Goal: Task Accomplishment & Management: Complete application form

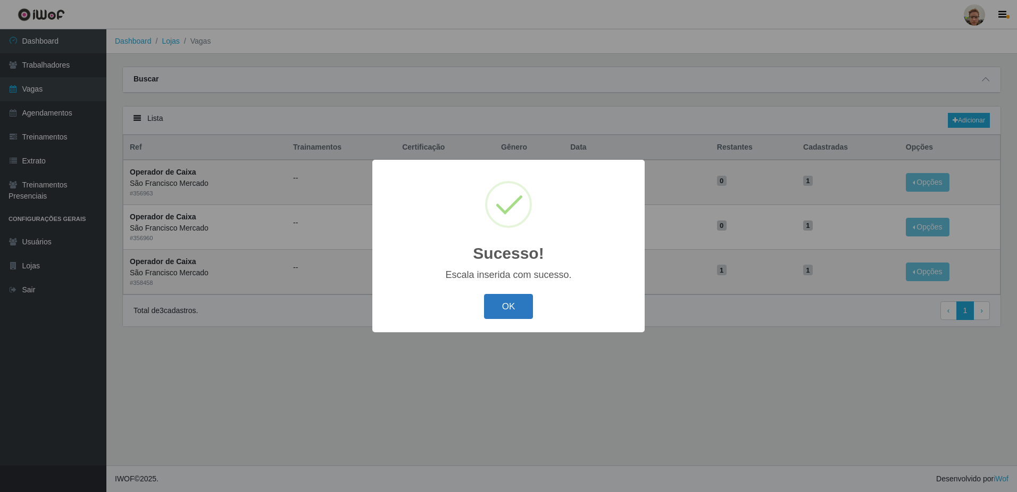
click at [515, 302] on button "OK" at bounding box center [508, 306] width 49 height 25
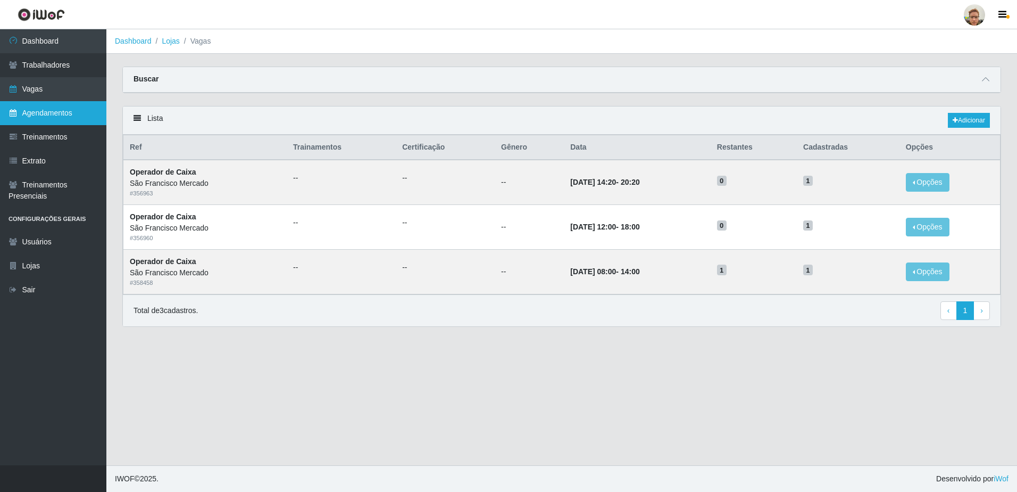
click at [65, 112] on link "Agendamentos" at bounding box center [53, 113] width 106 height 24
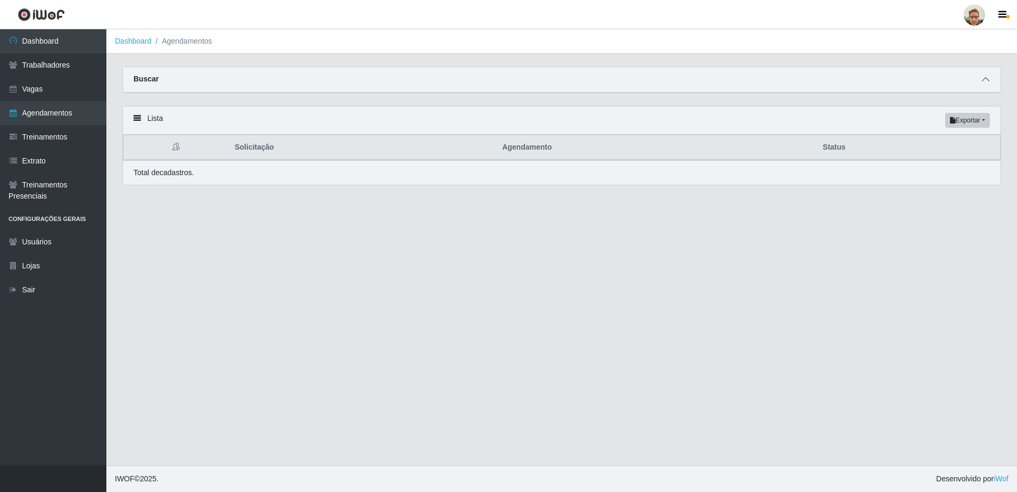
click at [986, 77] on icon at bounding box center [985, 79] width 7 height 7
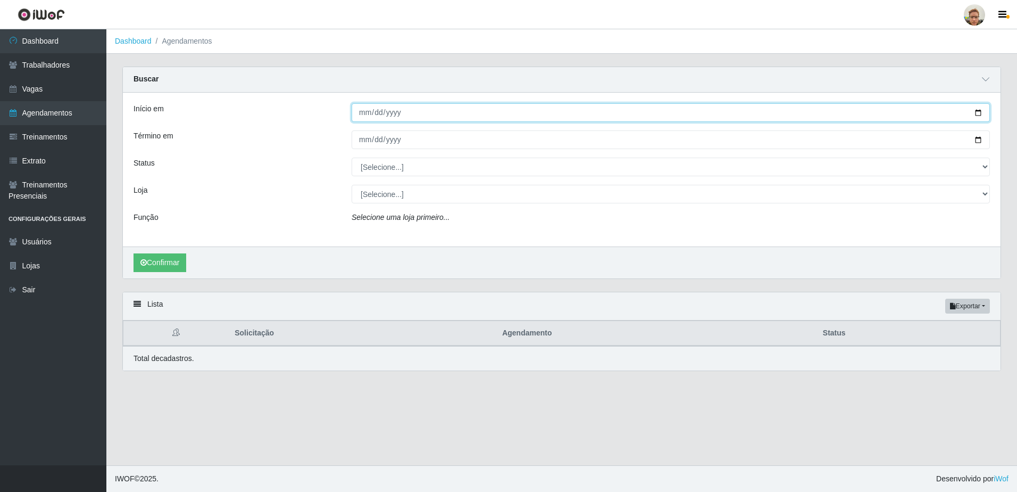
click at [979, 113] on input "Início em" at bounding box center [671, 112] width 638 height 19
type input "[DATE]"
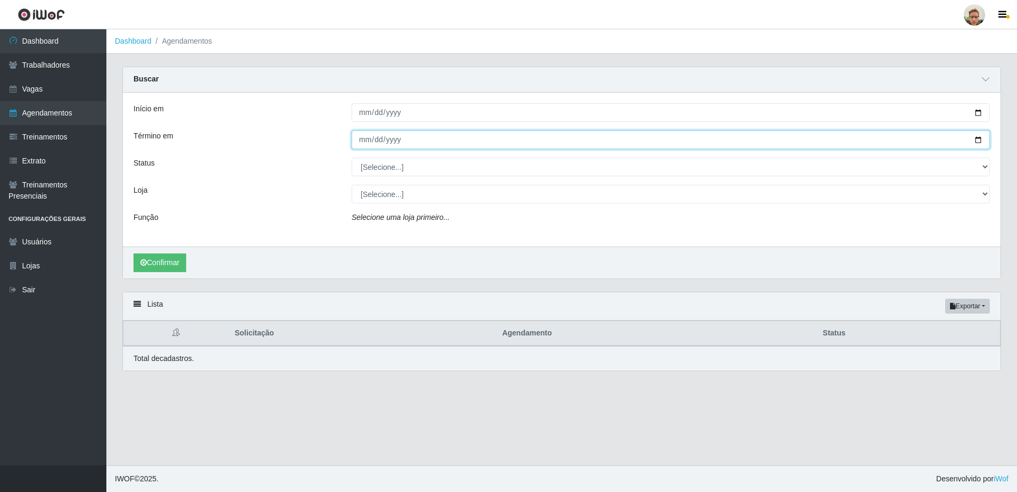
click at [982, 142] on input "Término em" at bounding box center [671, 139] width 638 height 19
type input "[DATE]"
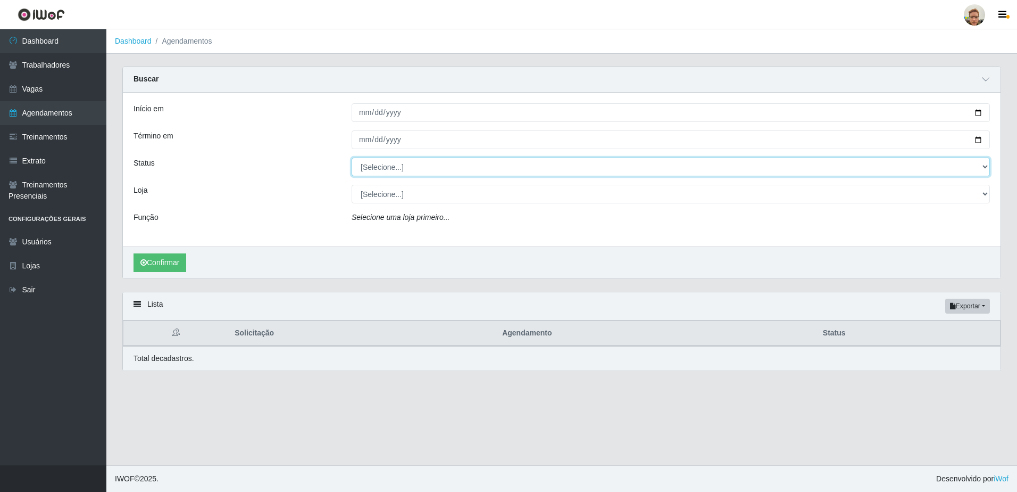
click at [414, 171] on select "[Selecione...] AGENDADO AGUARDANDO LIBERAR EM ANDAMENTO EM REVISÃO FINALIZADO C…" at bounding box center [671, 166] width 638 height 19
select select "AGENDADO"
click at [352, 158] on select "[Selecione...] AGENDADO AGUARDANDO LIBERAR EM ANDAMENTO EM REVISÃO FINALIZADO C…" at bounding box center [671, 166] width 638 height 19
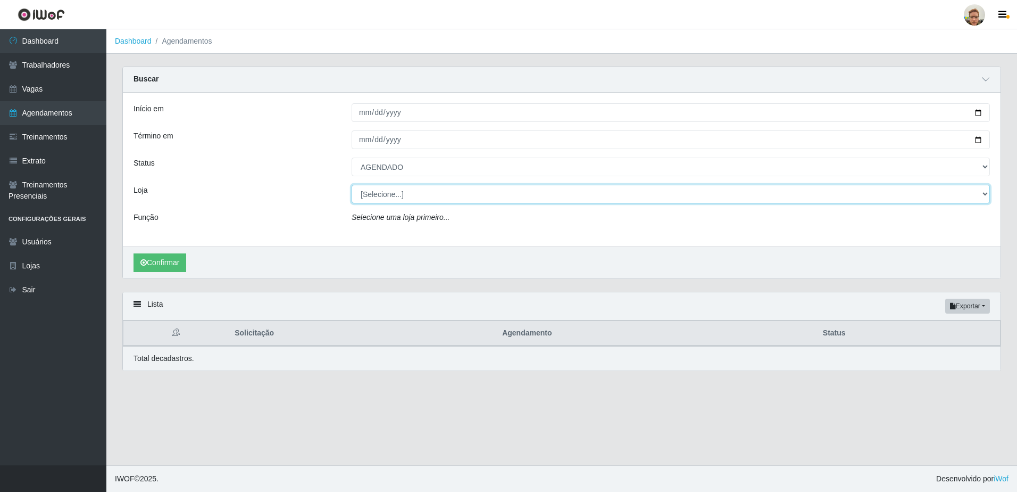
click at [387, 186] on select "[Selecione...] [GEOGRAPHIC_DATA][PERSON_NAME]" at bounding box center [671, 194] width 638 height 19
select select "168"
click at [352, 185] on select "[Selecione...] [GEOGRAPHIC_DATA][PERSON_NAME]" at bounding box center [671, 194] width 638 height 19
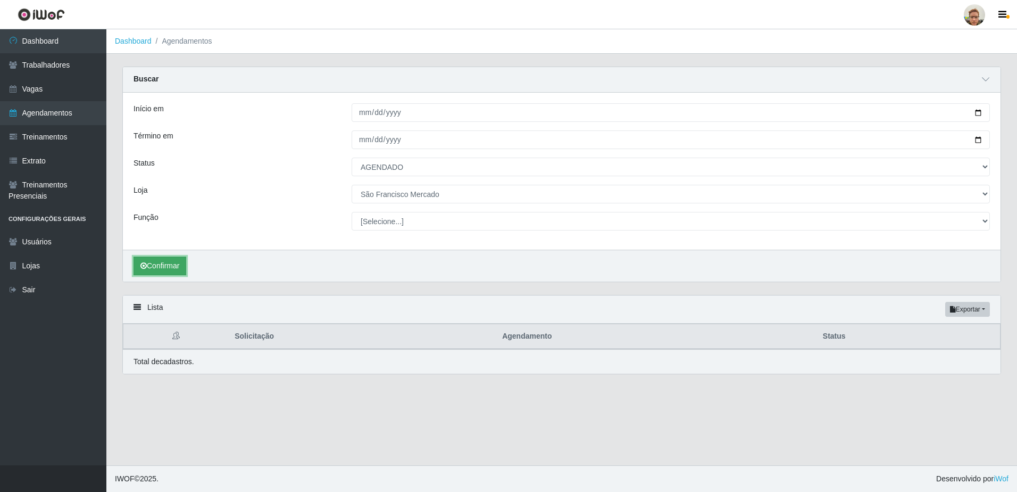
click at [152, 261] on button "Confirmar" at bounding box center [160, 265] width 53 height 19
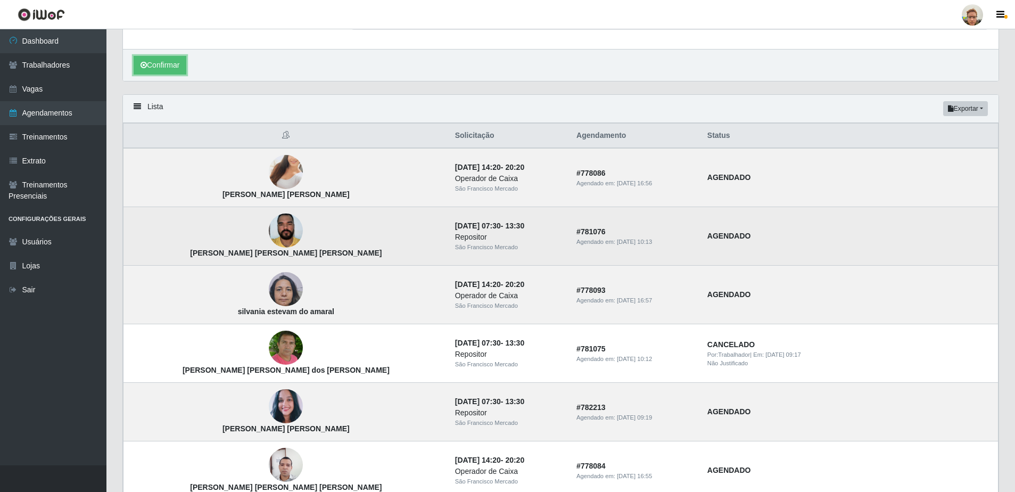
scroll to position [213, 0]
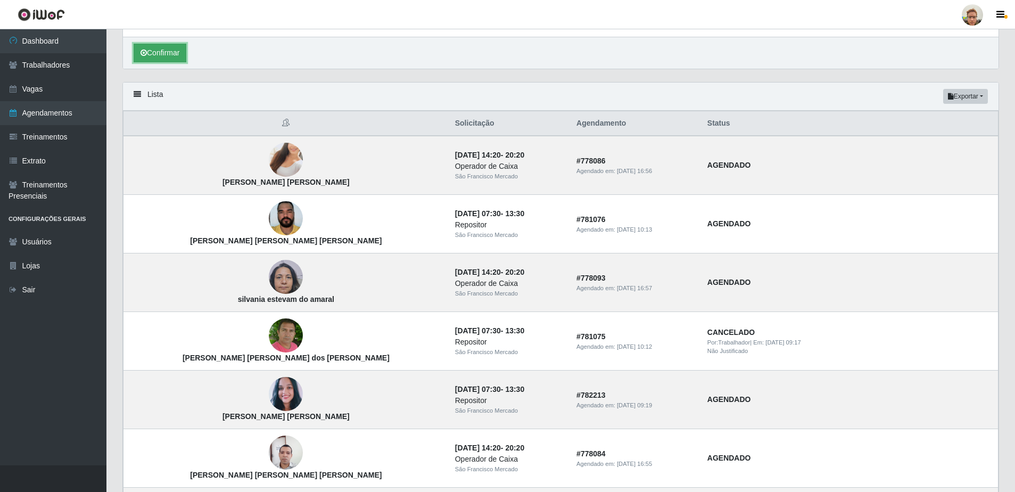
click at [159, 59] on button "Confirmar" at bounding box center [160, 53] width 53 height 19
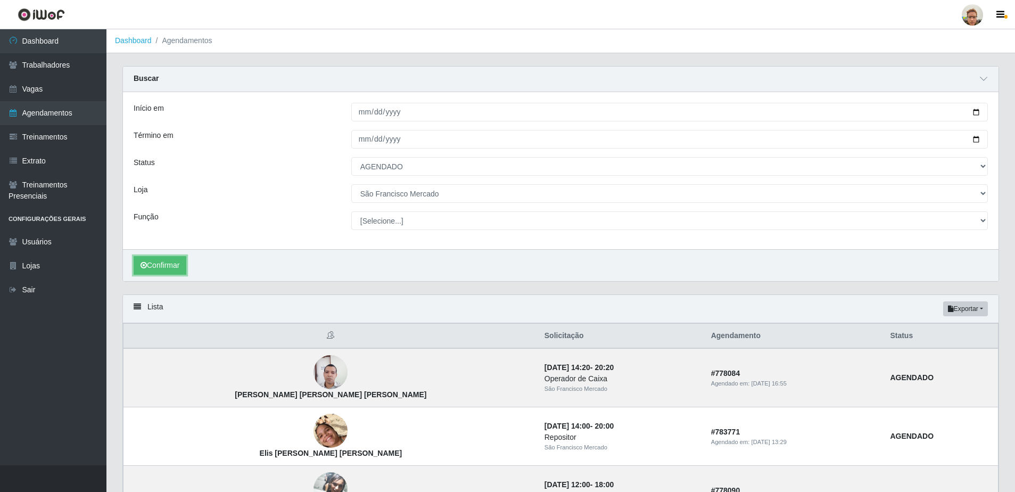
scroll to position [0, 0]
click at [94, 92] on link "Vagas" at bounding box center [53, 89] width 106 height 24
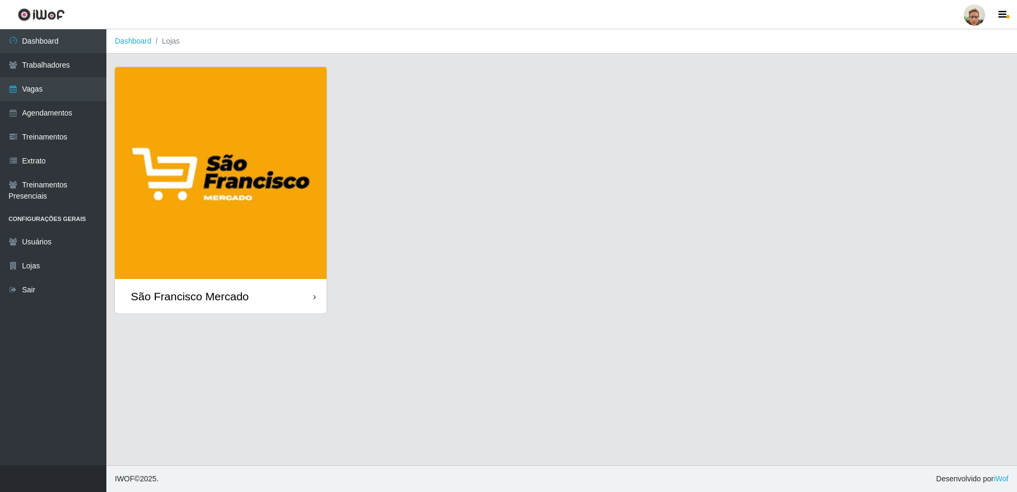
click at [200, 152] on img at bounding box center [221, 173] width 212 height 212
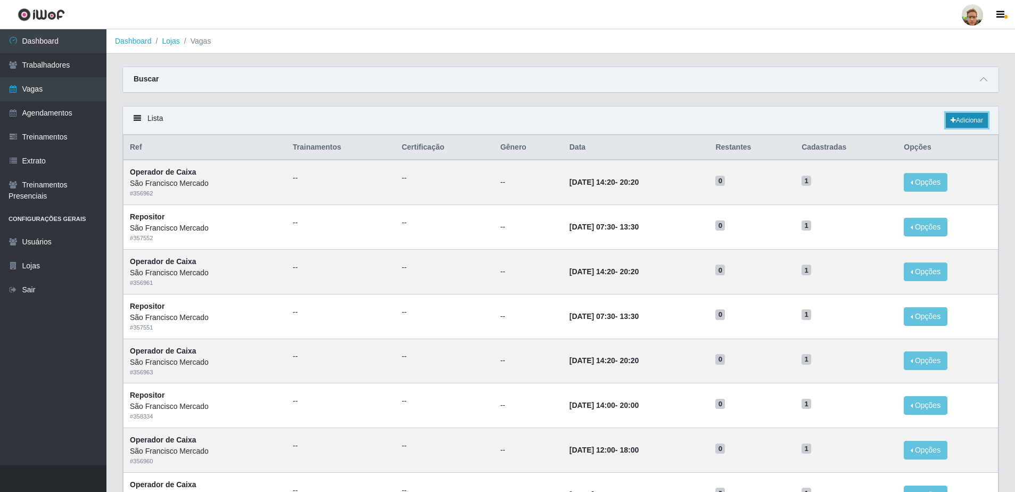
click at [959, 126] on link "Adicionar" at bounding box center [966, 120] width 42 height 15
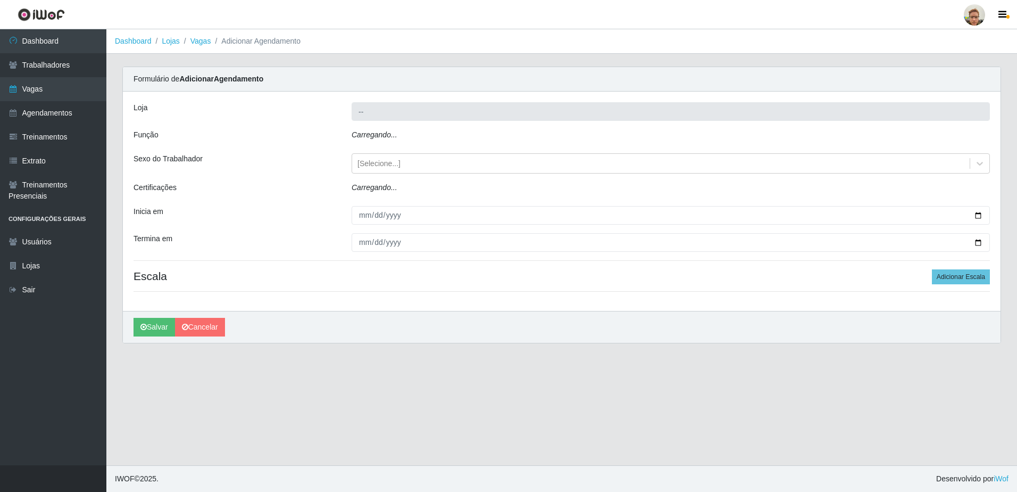
type input "São Francisco Mercado"
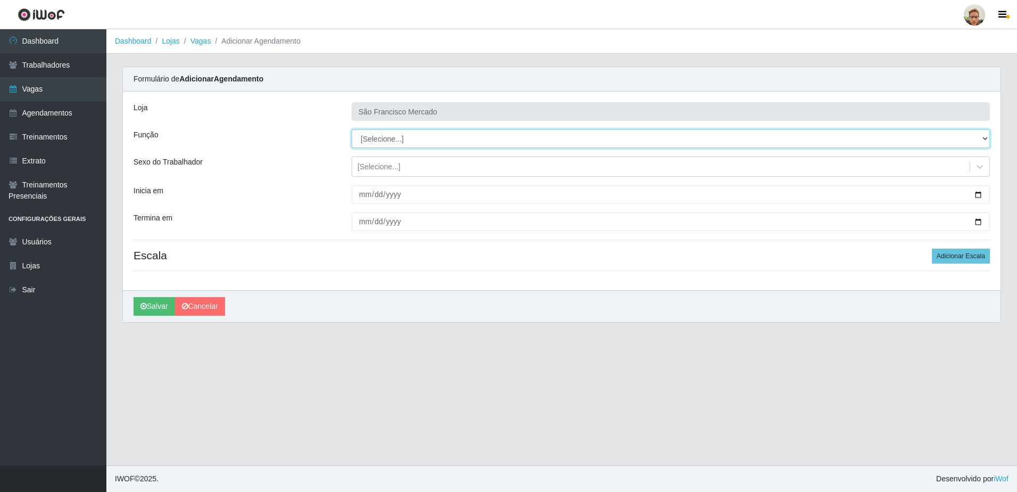
click at [379, 146] on select "[Selecione...] Balconista de Açougue [PERSON_NAME] de Açougue + Balconista de A…" at bounding box center [671, 138] width 638 height 19
select select "22"
click at [352, 129] on select "[Selecione...] Balconista de Açougue [PERSON_NAME] de Açougue + Balconista de A…" at bounding box center [671, 138] width 638 height 19
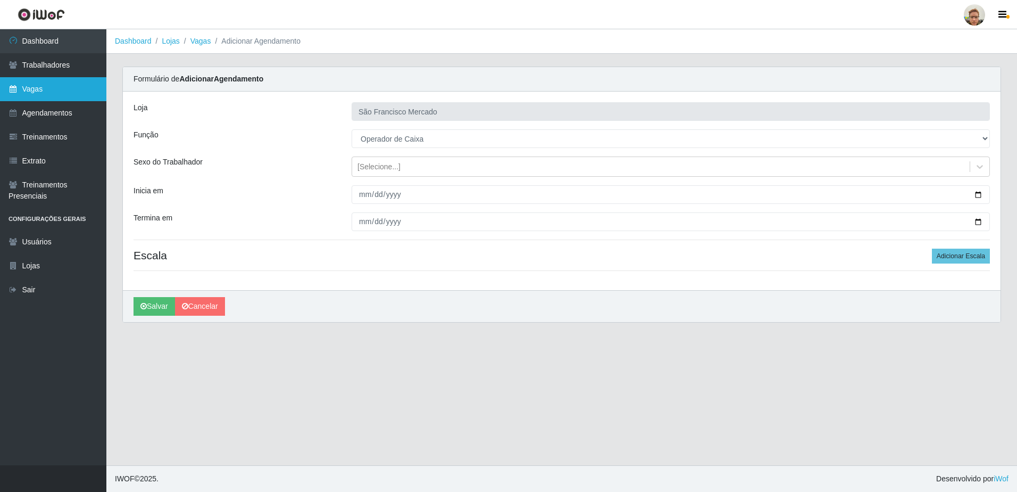
click at [57, 94] on link "Vagas" at bounding box center [53, 89] width 106 height 24
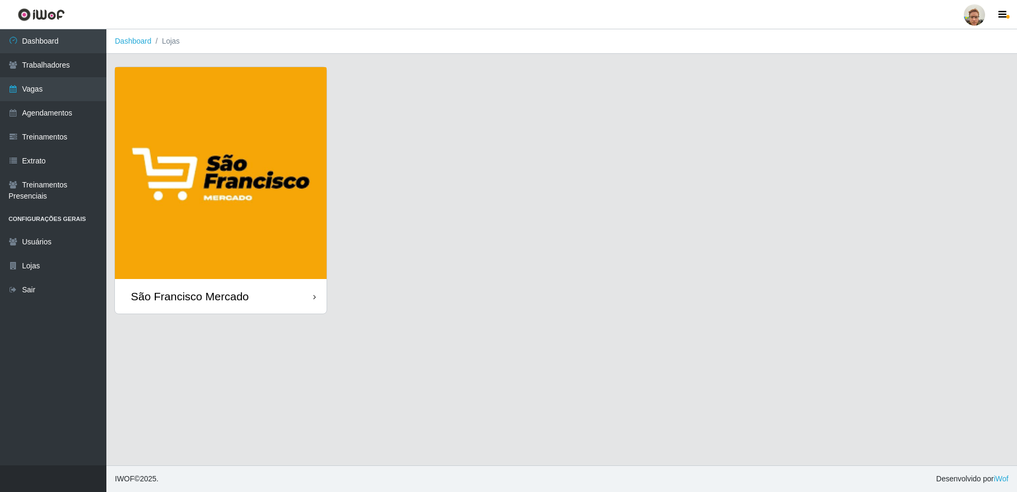
click at [301, 214] on img at bounding box center [221, 173] width 212 height 212
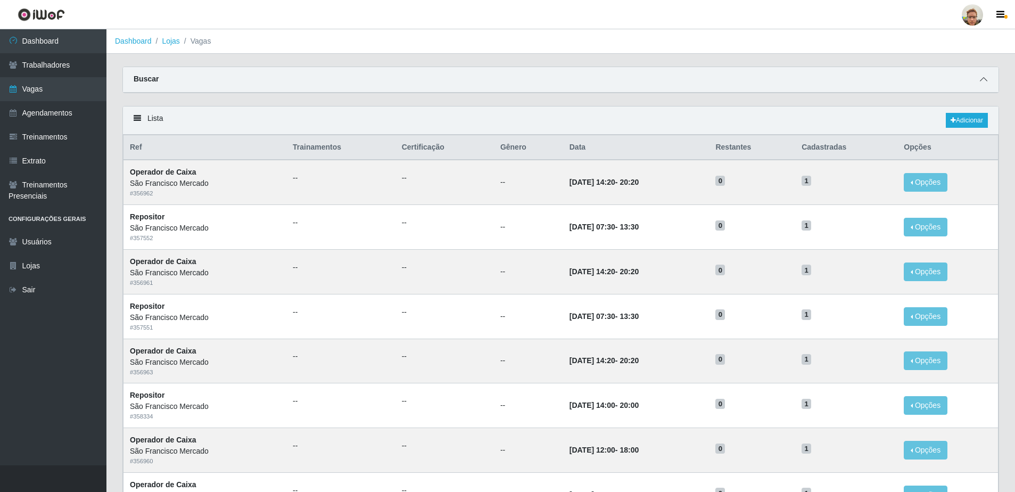
click at [984, 77] on icon at bounding box center [982, 79] width 7 height 7
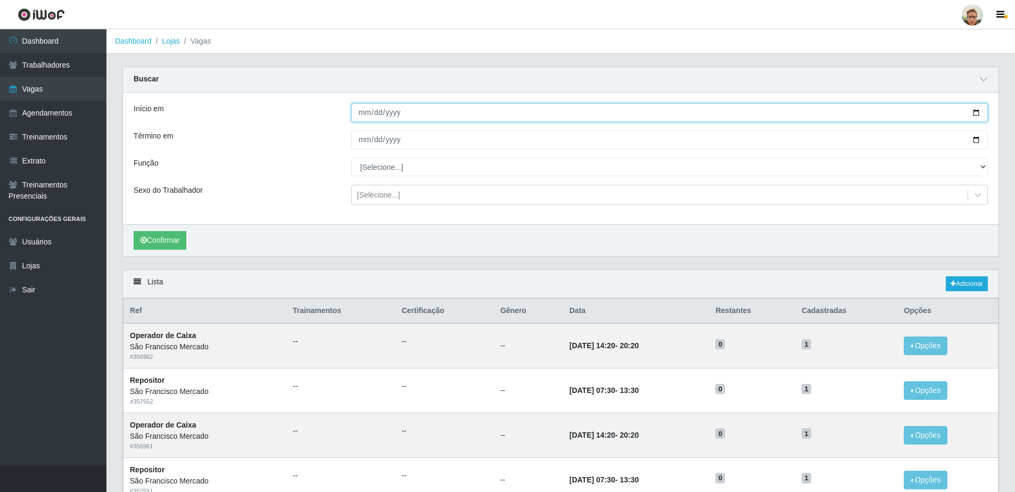
click at [974, 110] on input "Início em" at bounding box center [669, 112] width 636 height 19
type input "[DATE]"
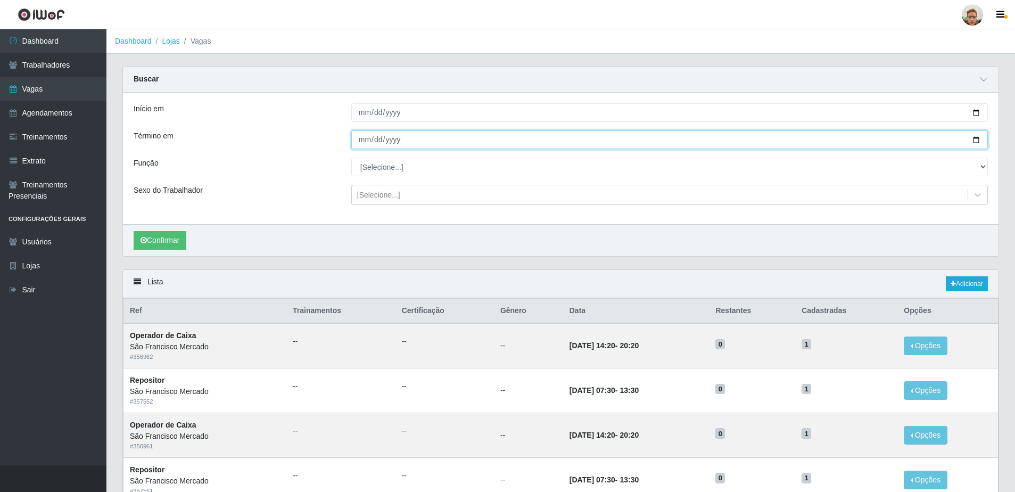
click at [975, 142] on input "Término em" at bounding box center [669, 139] width 636 height 19
type input "[DATE]"
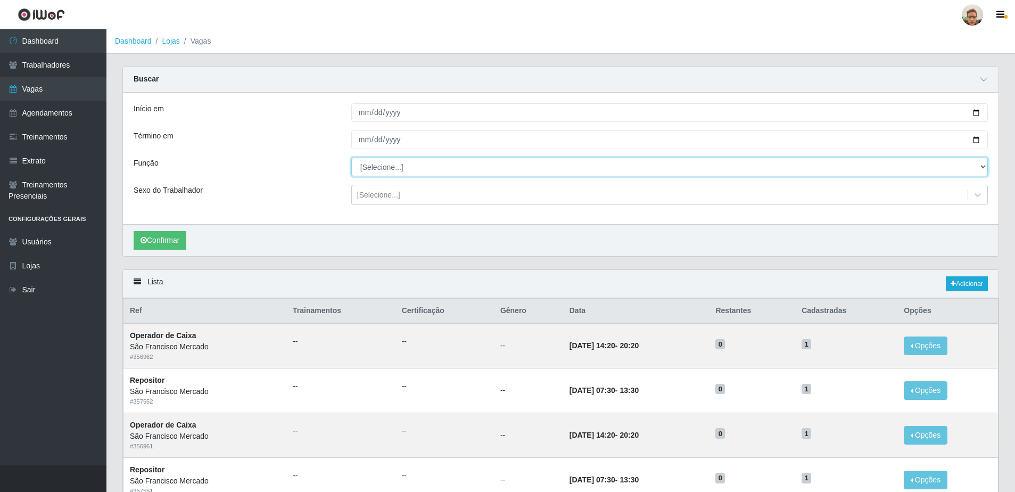
click at [413, 167] on select "[Selecione...] Balconista de Açougue [PERSON_NAME] de Açougue + Balconista de A…" at bounding box center [669, 166] width 636 height 19
select select "22"
click at [351, 158] on select "[Selecione...] Balconista de Açougue [PERSON_NAME] de Açougue + Balconista de A…" at bounding box center [669, 166] width 636 height 19
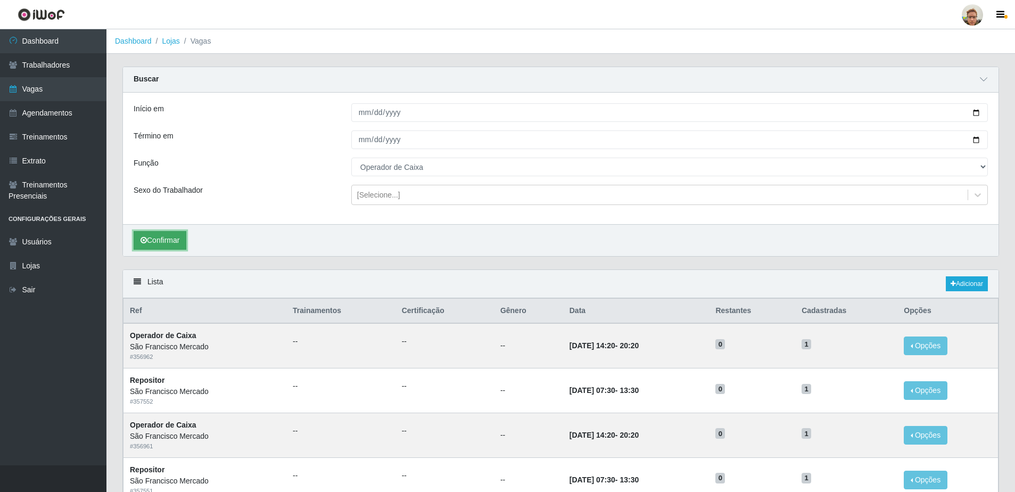
click at [151, 237] on button "Confirmar" at bounding box center [160, 240] width 53 height 19
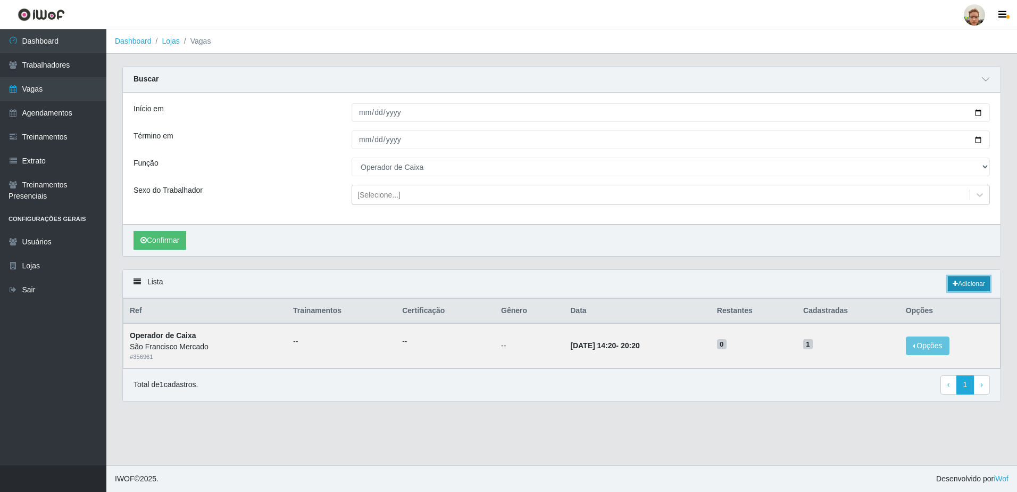
click at [973, 278] on link "Adicionar" at bounding box center [969, 283] width 42 height 15
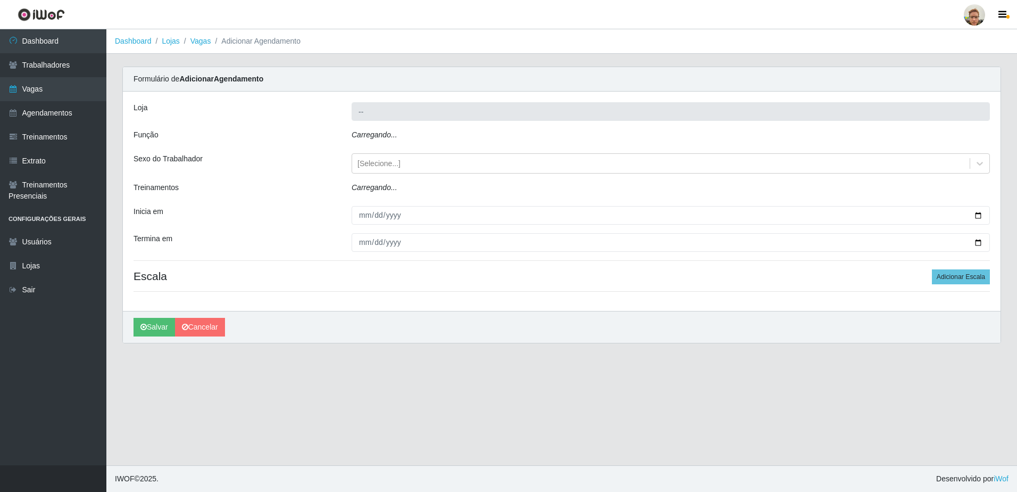
type input "São Francisco Mercado"
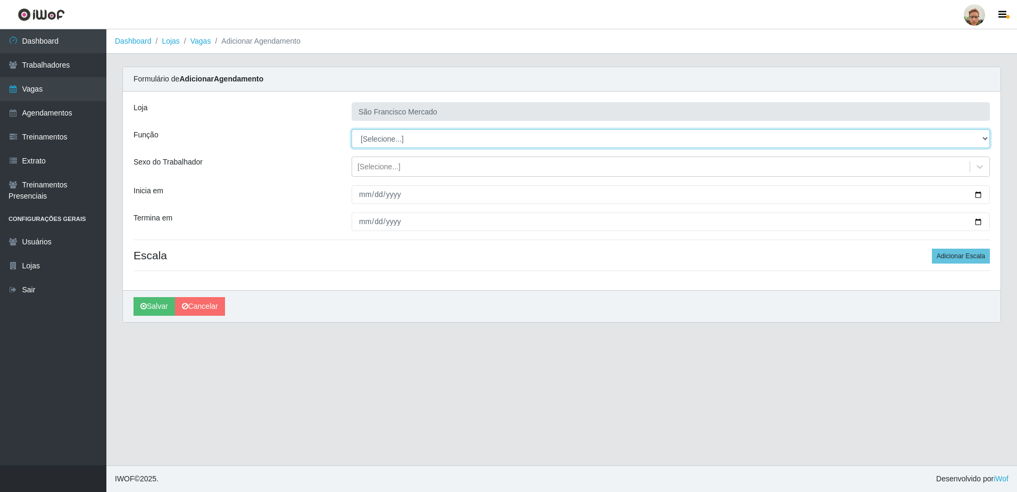
click at [385, 142] on select "[Selecione...] Balconista de Açougue [PERSON_NAME] de Açougue + Balconista de A…" at bounding box center [671, 138] width 638 height 19
select select "22"
click at [352, 129] on select "[Selecione...] Balconista de Açougue [PERSON_NAME] de Açougue + Balconista de A…" at bounding box center [671, 138] width 638 height 19
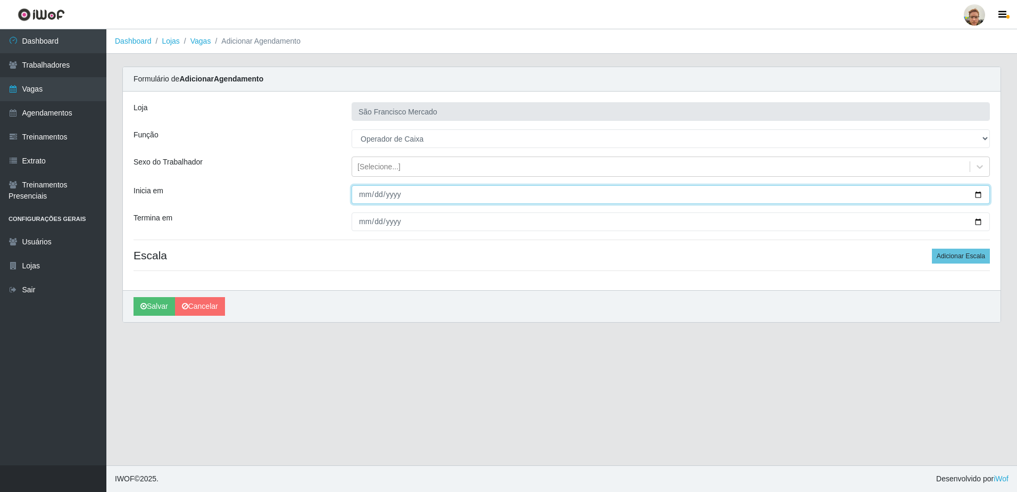
click at [980, 193] on input "Inicia em" at bounding box center [671, 194] width 638 height 19
click at [970, 196] on input "[DATE]" at bounding box center [671, 194] width 638 height 19
click at [976, 196] on input "[DATE]" at bounding box center [671, 194] width 638 height 19
type input "[DATE]"
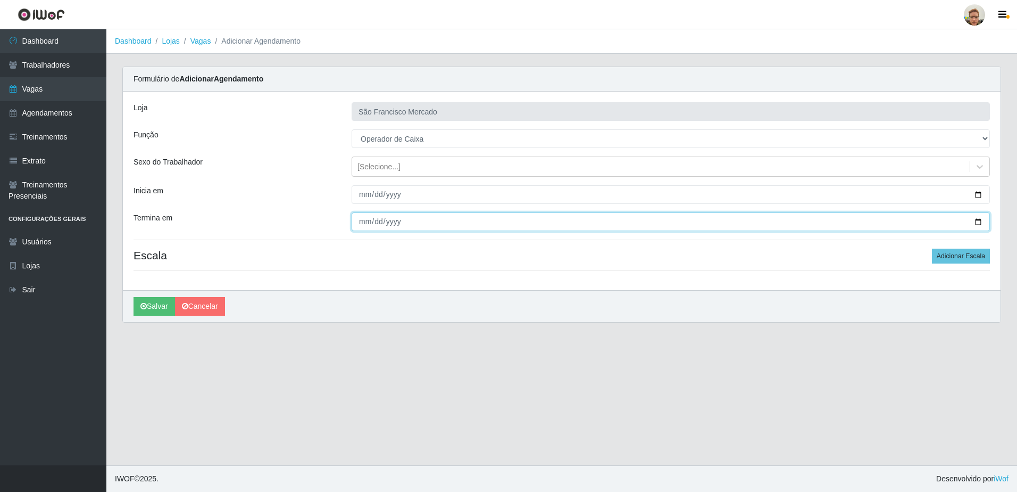
click at [978, 221] on input "Termina em" at bounding box center [671, 221] width 638 height 19
type input "[DATE]"
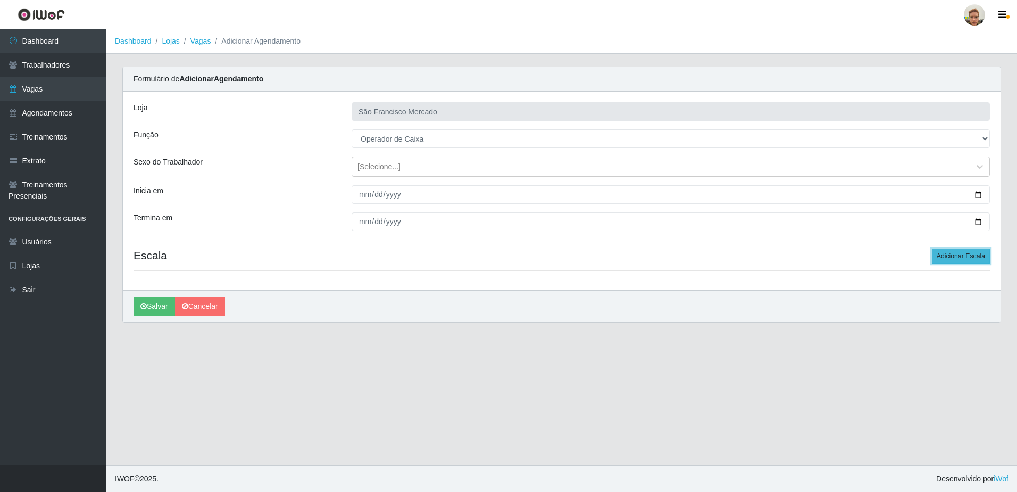
click at [945, 251] on button "Adicionar Escala" at bounding box center [961, 255] width 58 height 15
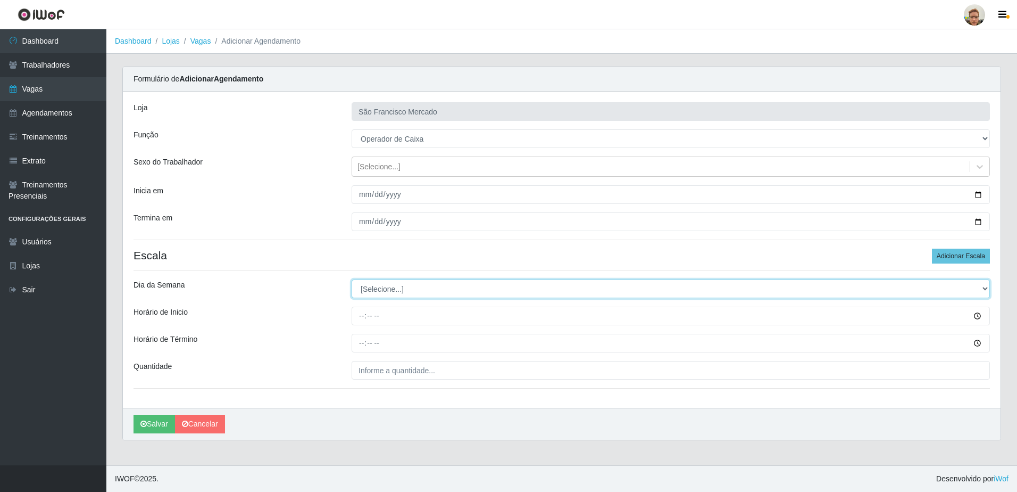
click at [377, 288] on select "[Selecione...] Segunda Terça Quarta Quinta Sexta Sábado Domingo" at bounding box center [671, 288] width 638 height 19
select select "5"
click at [352, 279] on select "[Selecione...] Segunda Terça Quarta Quinta Sexta Sábado Domingo" at bounding box center [671, 288] width 638 height 19
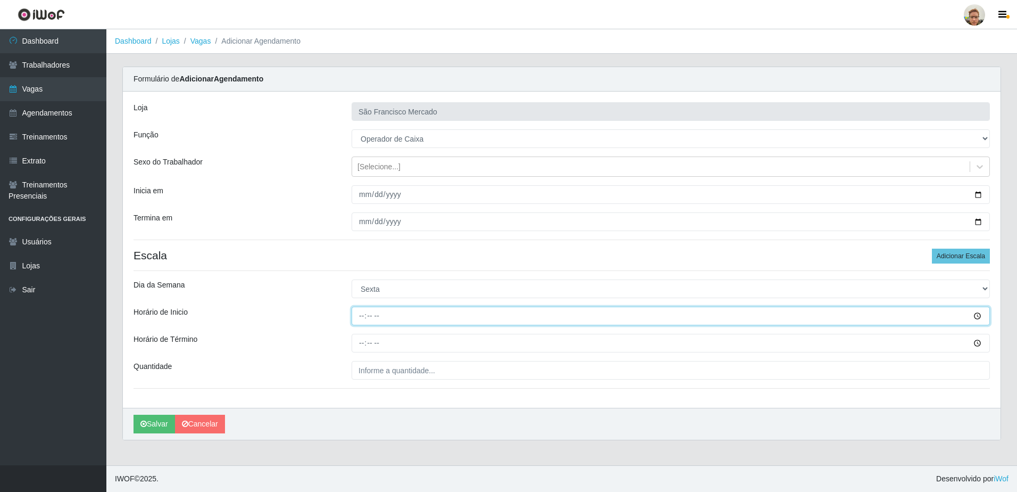
click at [363, 320] on input "Horário de Inicio" at bounding box center [671, 315] width 638 height 19
type input "08:00"
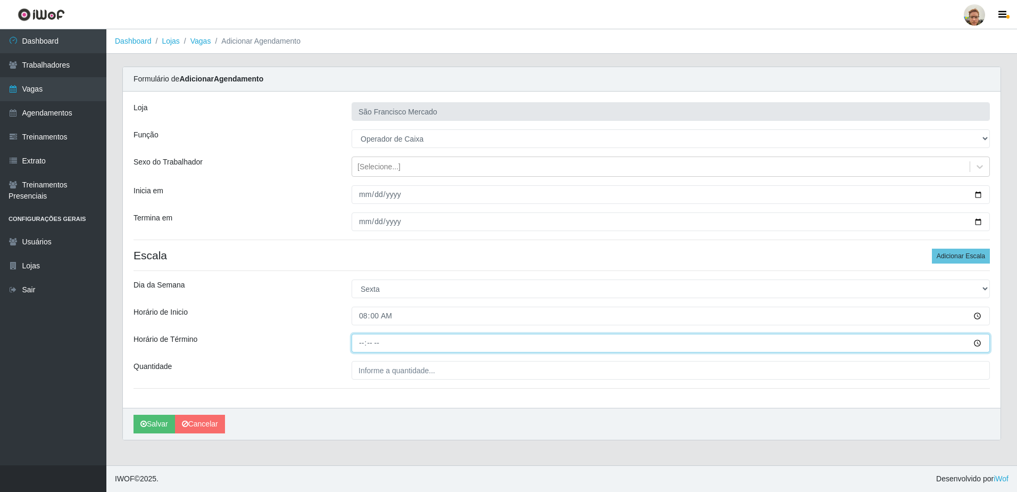
click at [365, 348] on input "Horário de Término" at bounding box center [671, 343] width 638 height 19
type input "14:00"
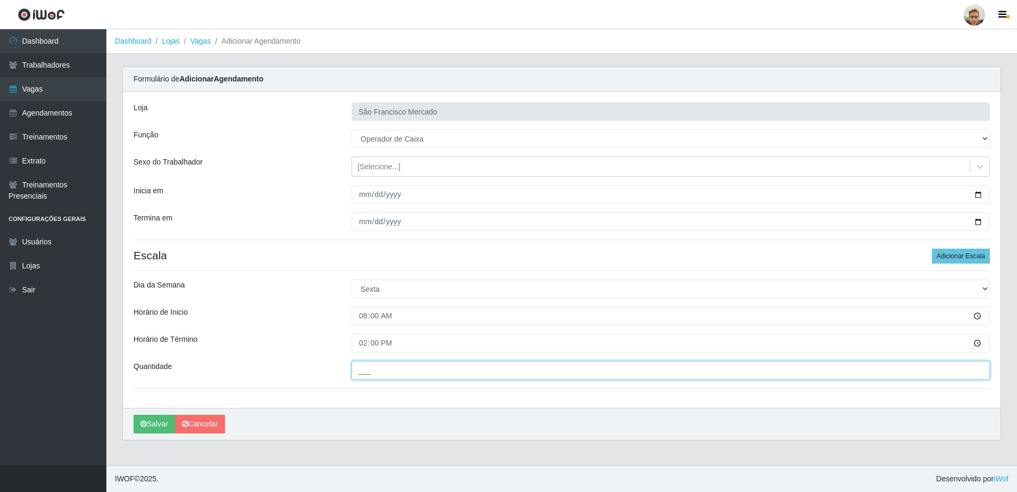
click at [367, 361] on input "___" at bounding box center [671, 370] width 638 height 19
type input "1__"
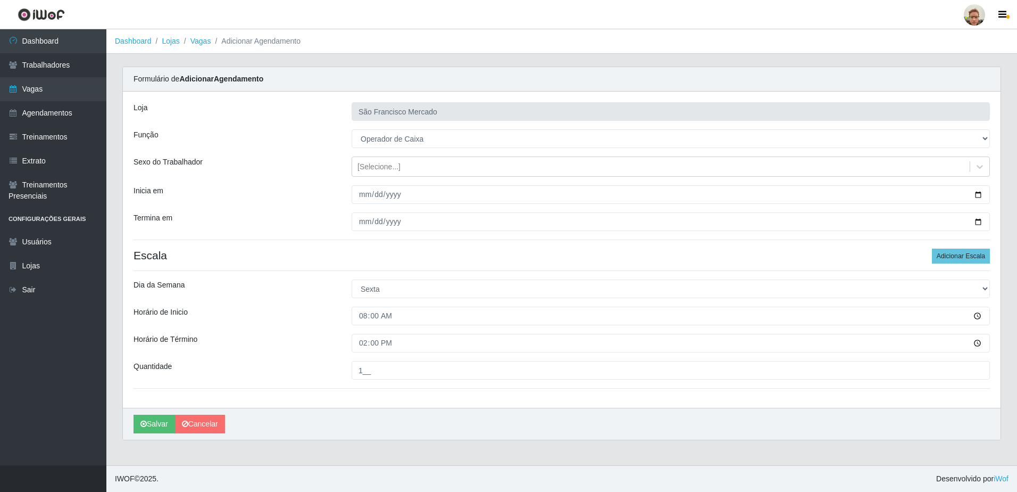
click at [384, 254] on h4 "Escala Adicionar Escala" at bounding box center [562, 254] width 857 height 13
click at [159, 428] on button "Salvar" at bounding box center [154, 423] width 41 height 19
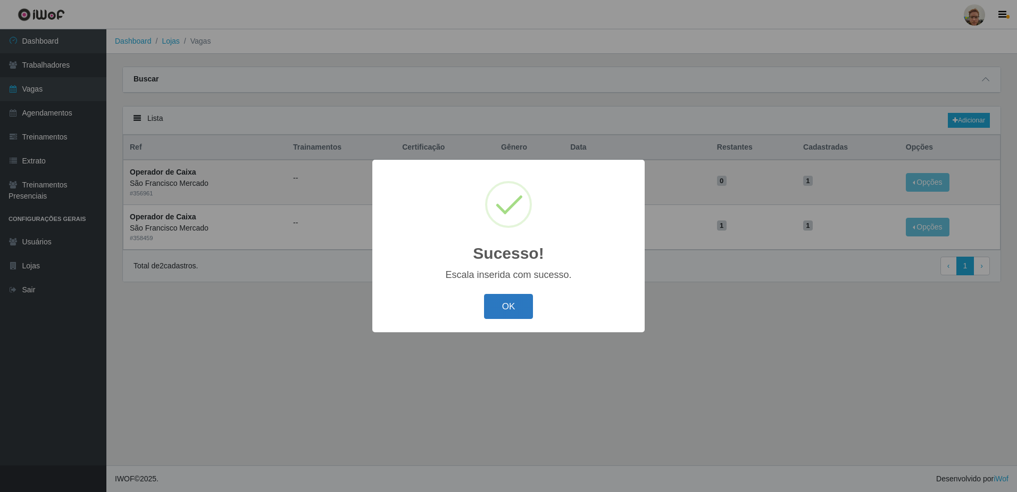
click at [517, 312] on button "OK" at bounding box center [508, 306] width 49 height 25
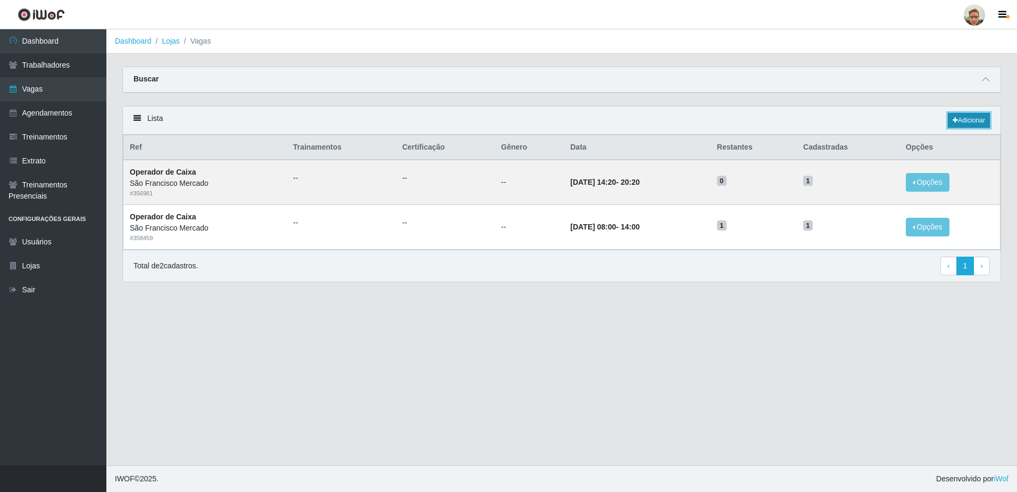
click at [966, 120] on link "Adicionar" at bounding box center [969, 120] width 42 height 15
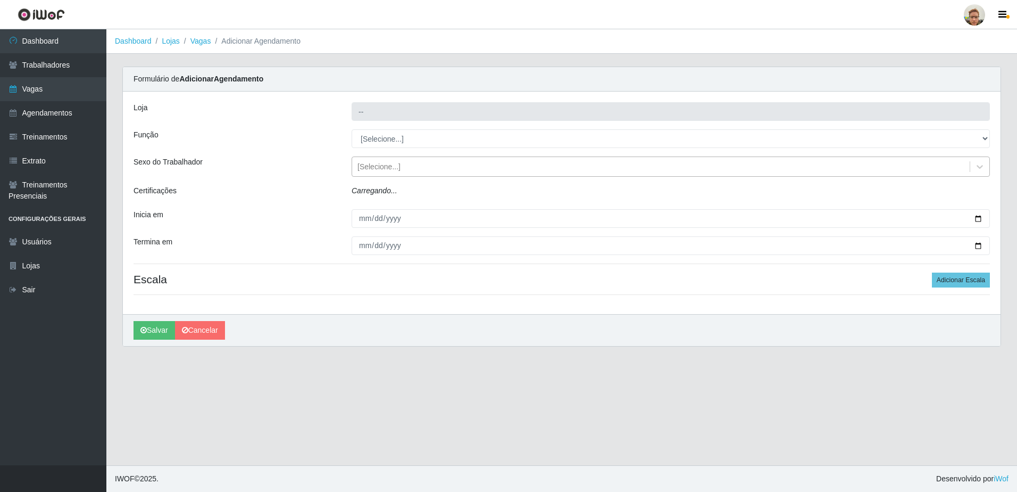
type input "São Francisco Mercado"
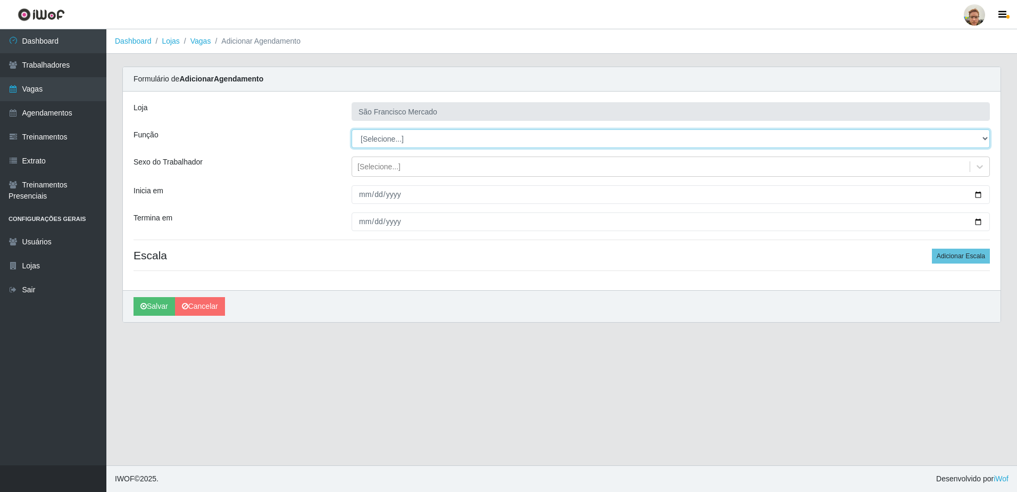
click at [418, 140] on select "[Selecione...] Balconista de Açougue [PERSON_NAME] de Açougue + Balconista de A…" at bounding box center [671, 138] width 638 height 19
select select "22"
click at [352, 129] on select "[Selecione...] Balconista de Açougue [PERSON_NAME] de Açougue + Balconista de A…" at bounding box center [671, 138] width 638 height 19
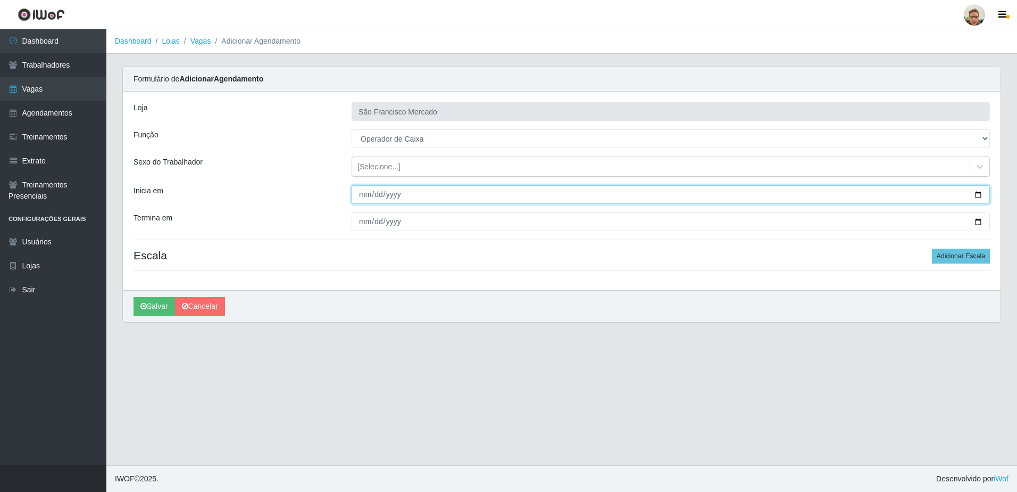
click at [980, 196] on input "Inicia em" at bounding box center [671, 194] width 638 height 19
type input "[DATE]"
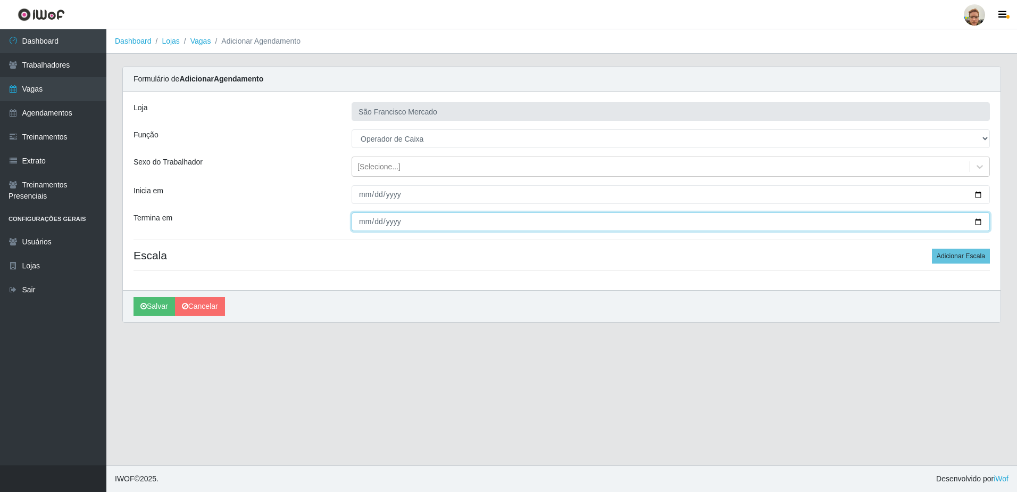
click at [980, 221] on input "Termina em" at bounding box center [671, 221] width 638 height 19
type input "[DATE]"
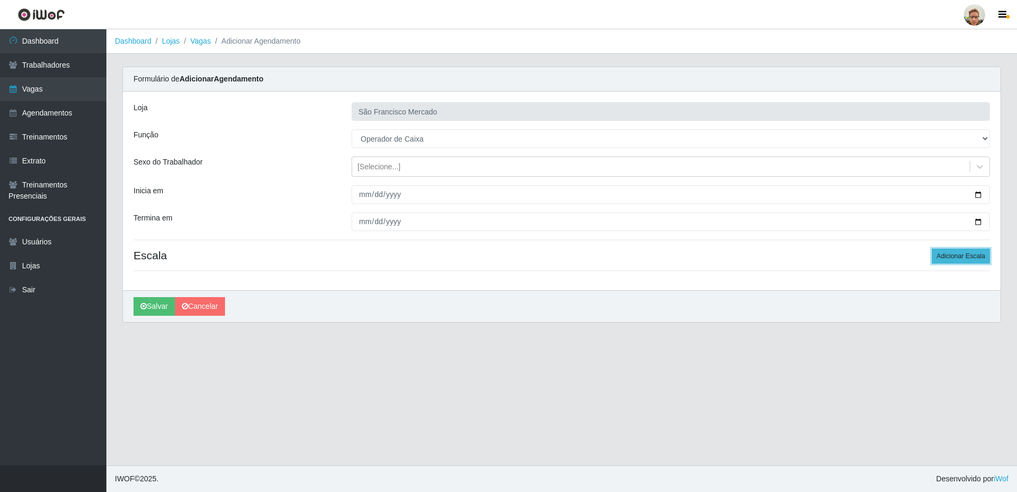
click at [971, 256] on button "Adicionar Escala" at bounding box center [961, 255] width 58 height 15
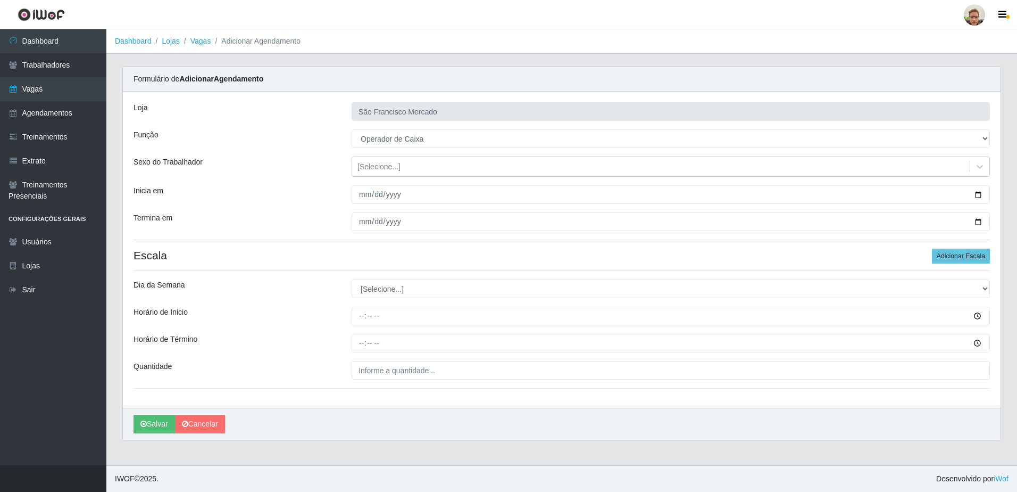
click at [392, 275] on div "Loja São [PERSON_NAME] Função [Selecione...] Balconista de Açougue Balconista d…" at bounding box center [562, 250] width 878 height 316
click at [388, 286] on select "[Selecione...] Segunda Terça Quarta Quinta Sexta Sábado Domingo" at bounding box center [671, 288] width 638 height 19
select select "6"
click at [352, 279] on select "[Selecione...] Segunda Terça Quarta Quinta Sexta Sábado Domingo" at bounding box center [671, 288] width 638 height 19
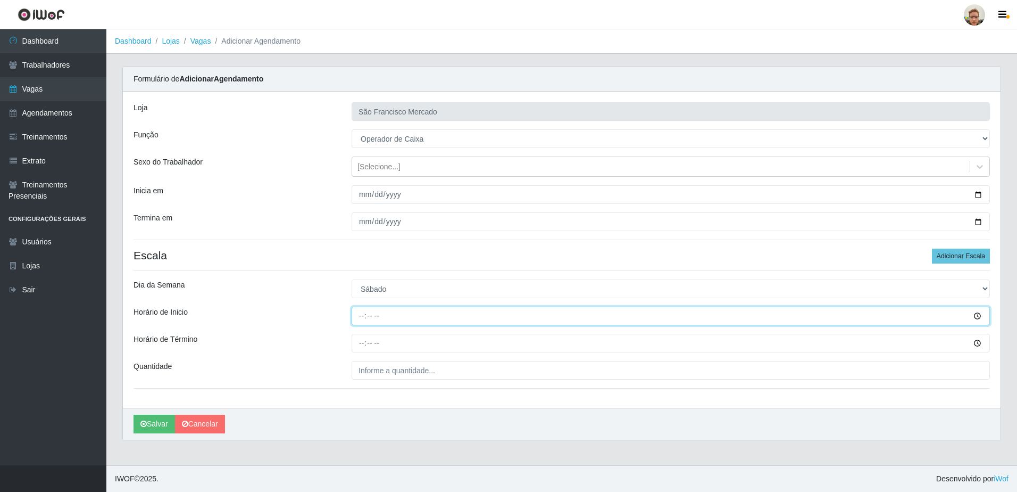
click at [360, 319] on input "Horário de Inicio" at bounding box center [671, 315] width 638 height 19
type input "08:00"
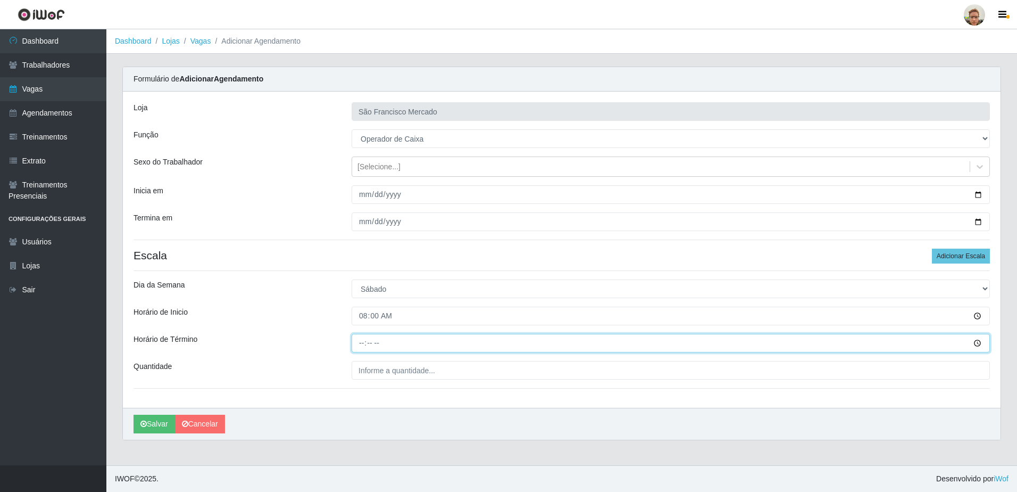
click at [368, 348] on input "Horário de Término" at bounding box center [671, 343] width 638 height 19
type input "14:00"
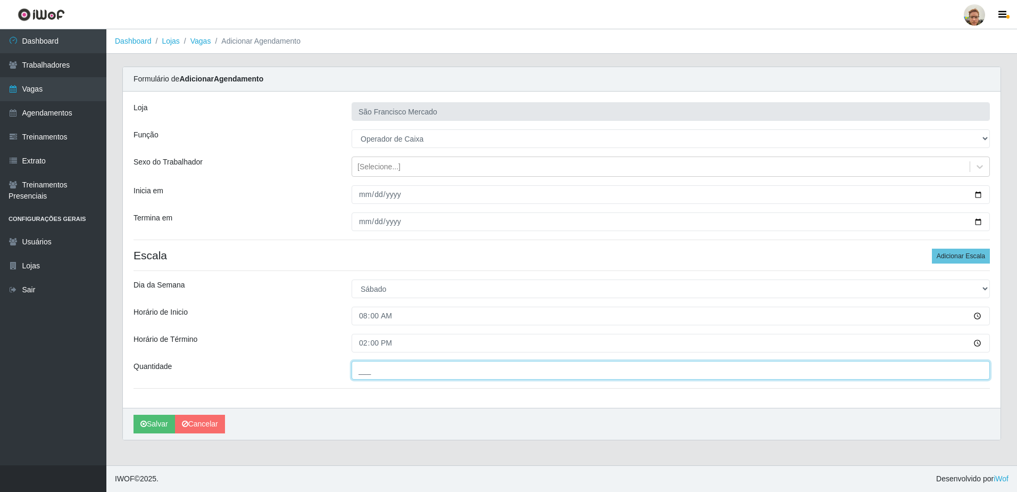
click at [379, 364] on input "___" at bounding box center [671, 370] width 638 height 19
type input "1__"
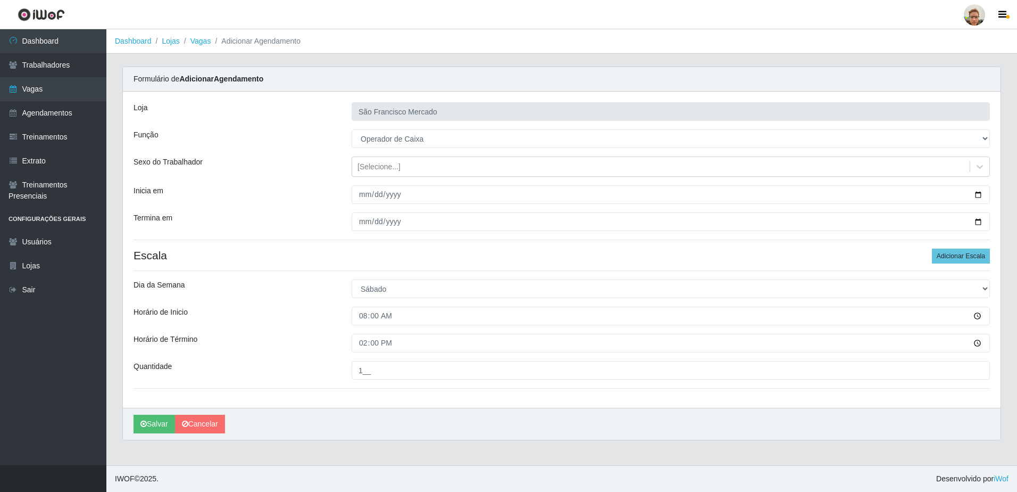
click at [621, 452] on div "Carregando... Formulário de Adicionar Agendamento Loja [GEOGRAPHIC_DATA][PERSON…" at bounding box center [561, 260] width 895 height 386
click at [147, 423] on button "Salvar" at bounding box center [154, 423] width 41 height 19
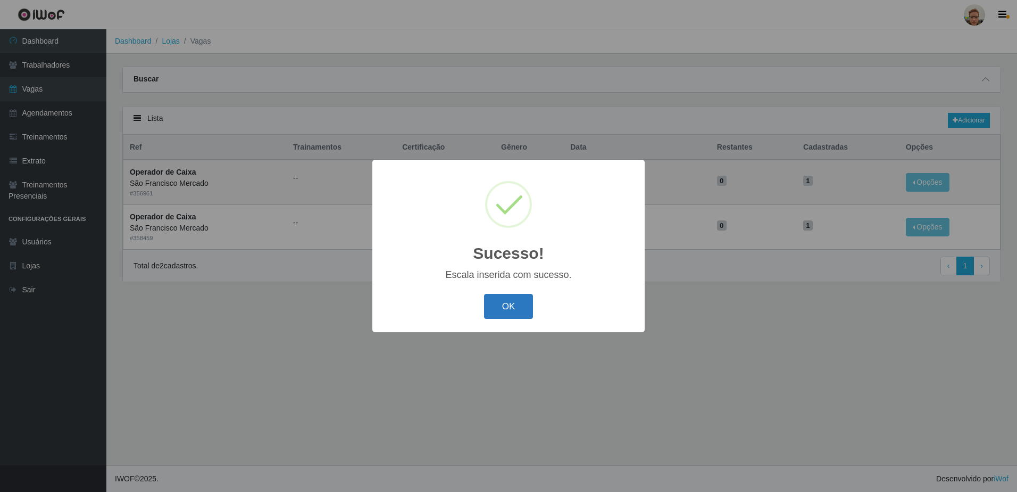
click at [494, 304] on button "OK" at bounding box center [508, 306] width 49 height 25
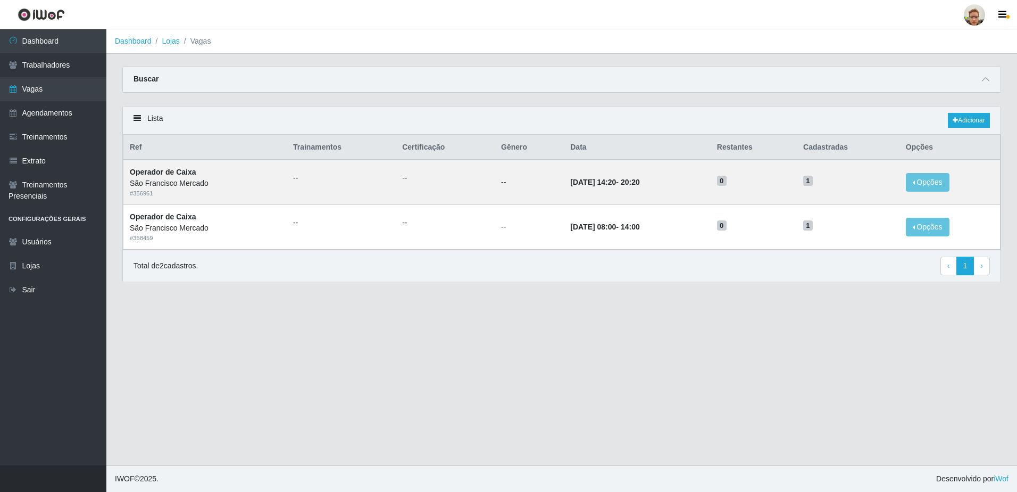
click at [774, 356] on main "Dashboard Lojas Vagas Carregando... Buscar Início em [DATE] Término em [DATE] F…" at bounding box center [561, 247] width 911 height 436
click at [989, 82] on icon at bounding box center [985, 79] width 7 height 7
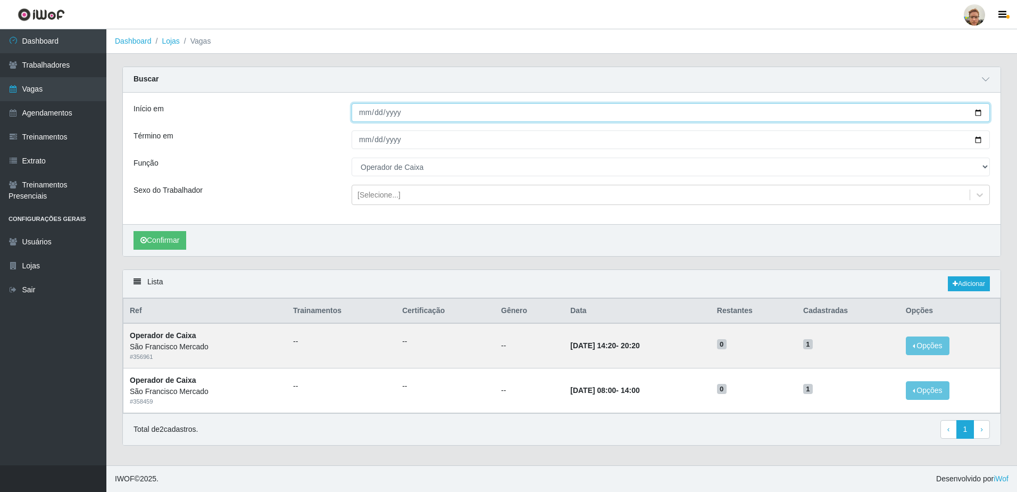
click at [974, 113] on input "[DATE]" at bounding box center [671, 112] width 638 height 19
type input "[DATE]"
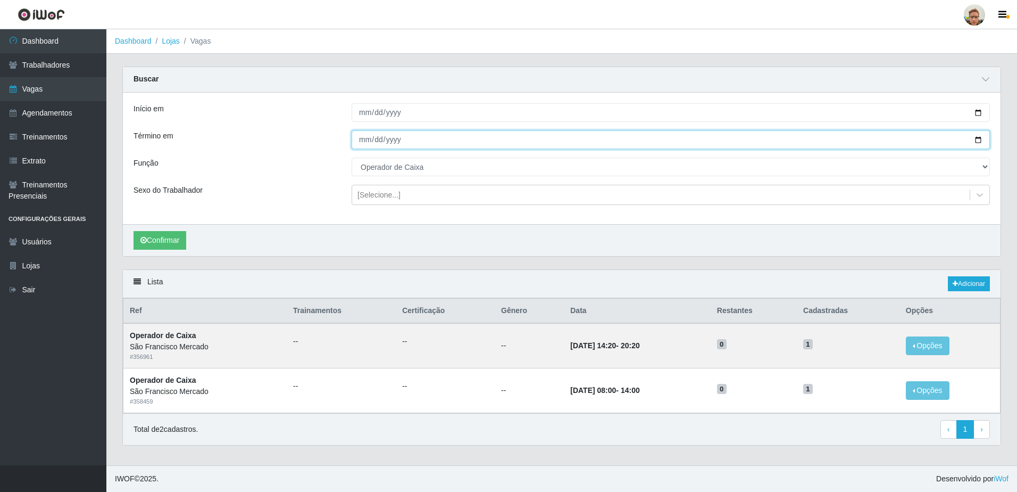
click at [972, 138] on input "[DATE]" at bounding box center [671, 139] width 638 height 19
click at [977, 140] on input "[DATE]" at bounding box center [671, 139] width 638 height 19
type input "[DATE]"
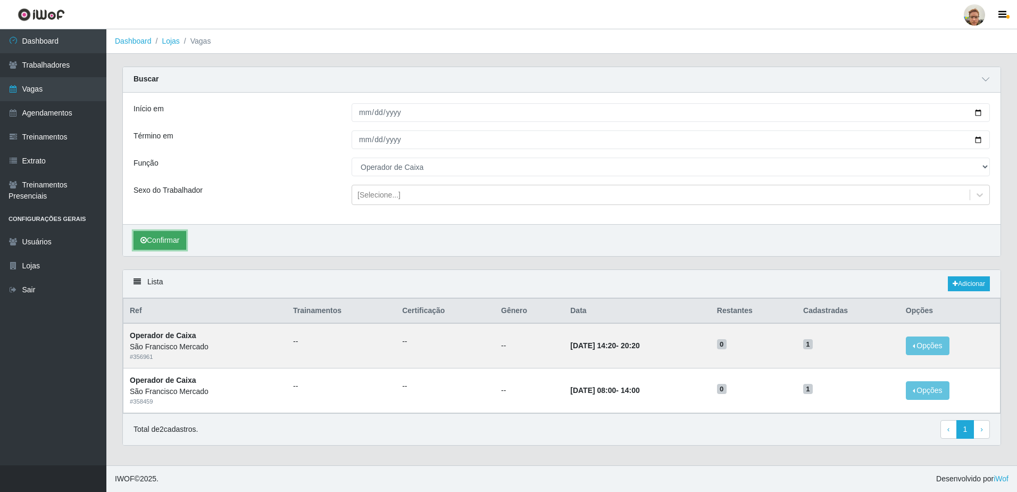
click at [140, 241] on button "Confirmar" at bounding box center [160, 240] width 53 height 19
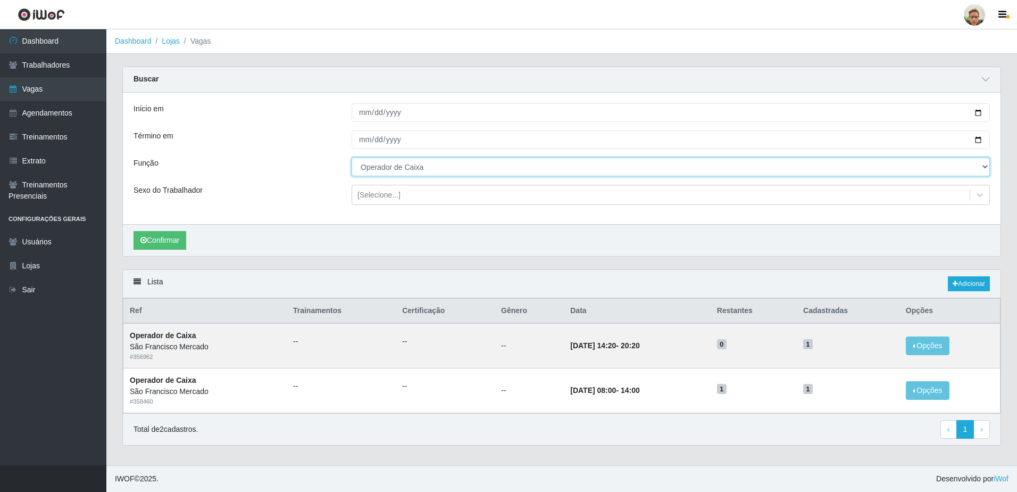
click at [389, 168] on select "[Selecione...] Balconista de Açougue [PERSON_NAME] de Açougue + Balconista de A…" at bounding box center [671, 166] width 638 height 19
select select "24"
click at [352, 158] on select "[Selecione...] Balconista de Açougue [PERSON_NAME] de Açougue + Balconista de A…" at bounding box center [671, 166] width 638 height 19
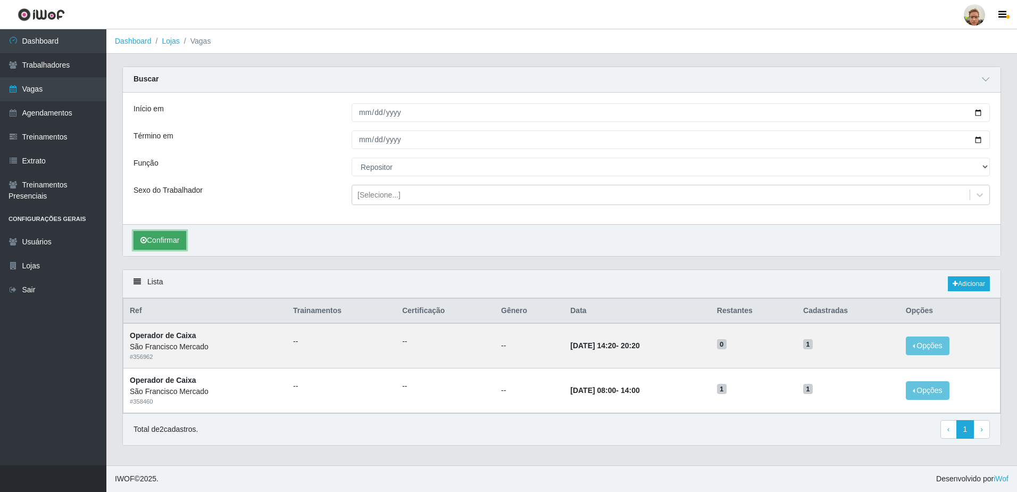
click at [173, 242] on button "Confirmar" at bounding box center [160, 240] width 53 height 19
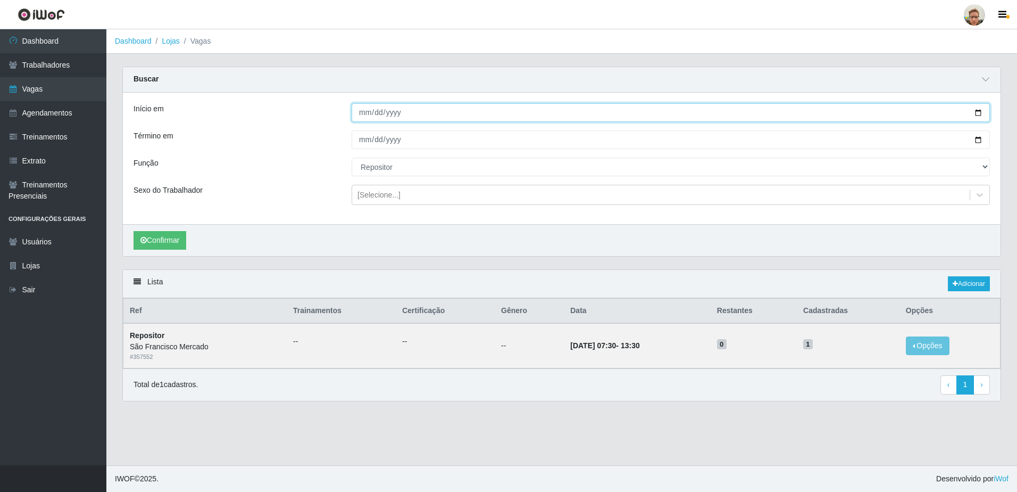
click at [979, 109] on input "[DATE]" at bounding box center [671, 112] width 638 height 19
type input "[DATE]"
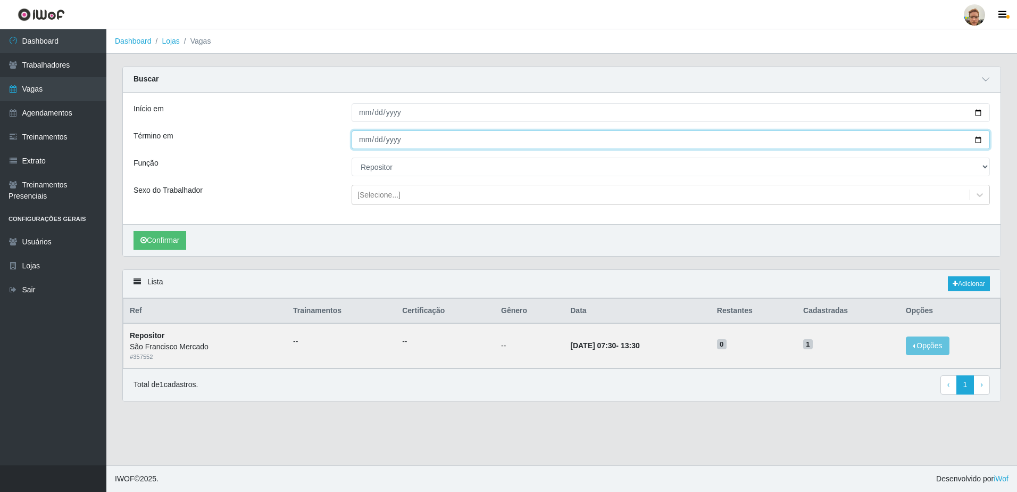
click at [974, 142] on input "[DATE]" at bounding box center [671, 139] width 638 height 19
type input "[DATE]"
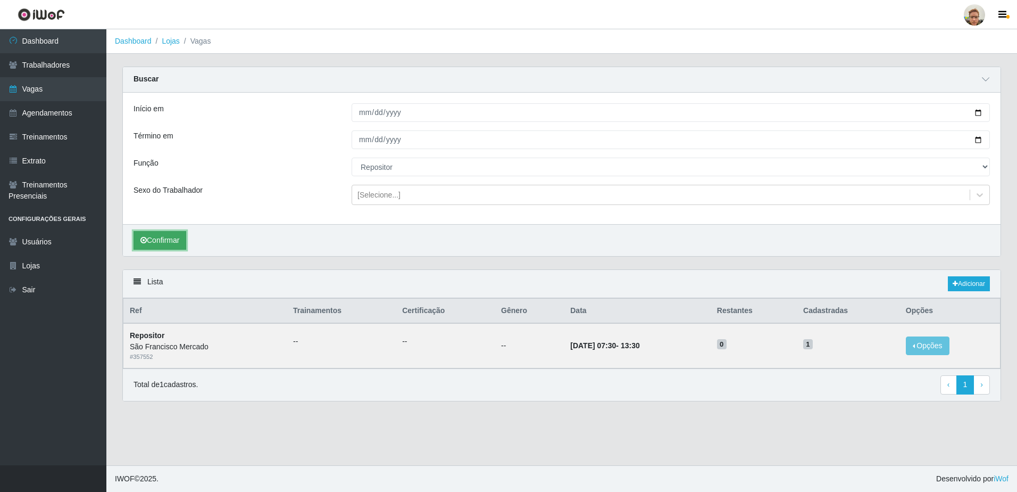
click at [146, 243] on icon "submit" at bounding box center [143, 239] width 6 height 7
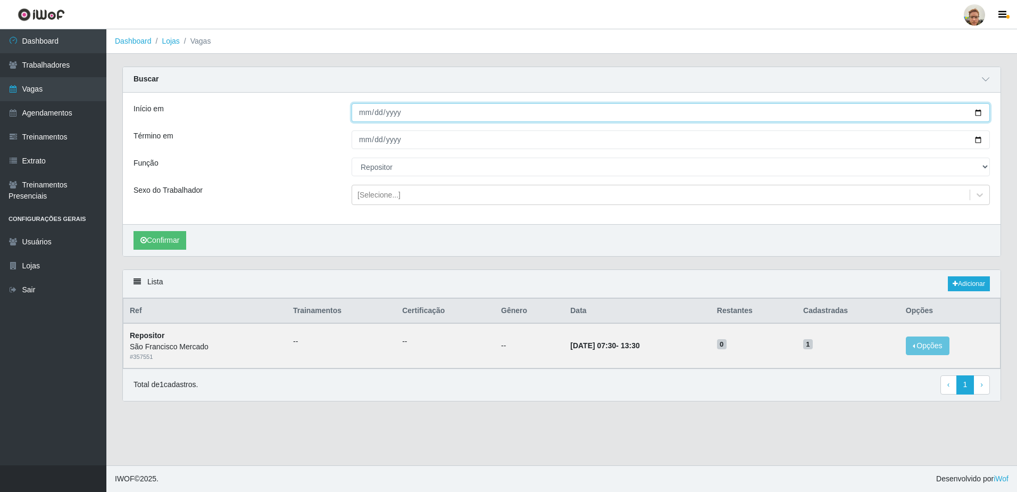
click at [975, 114] on input "[DATE]" at bounding box center [671, 112] width 638 height 19
type input "[DATE]"
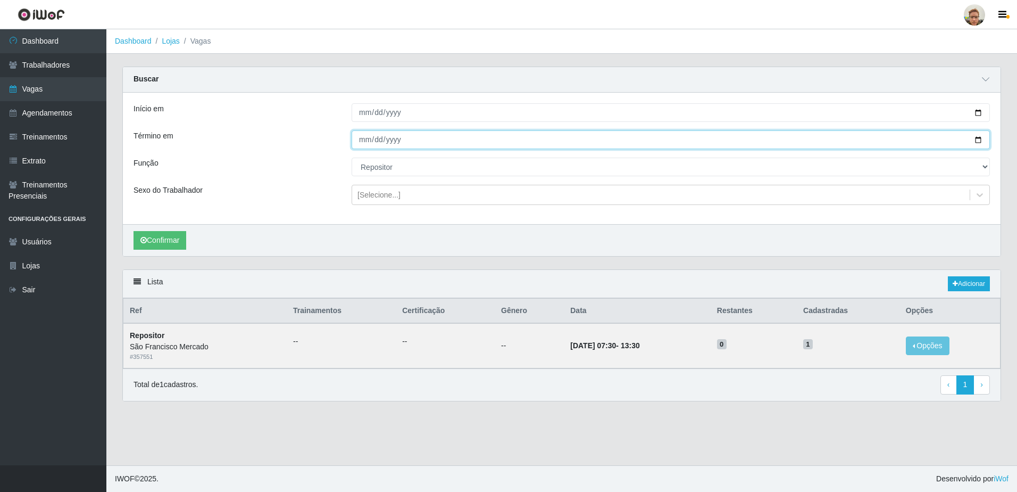
click at [979, 141] on input "[DATE]" at bounding box center [671, 139] width 638 height 19
type input "[DATE]"
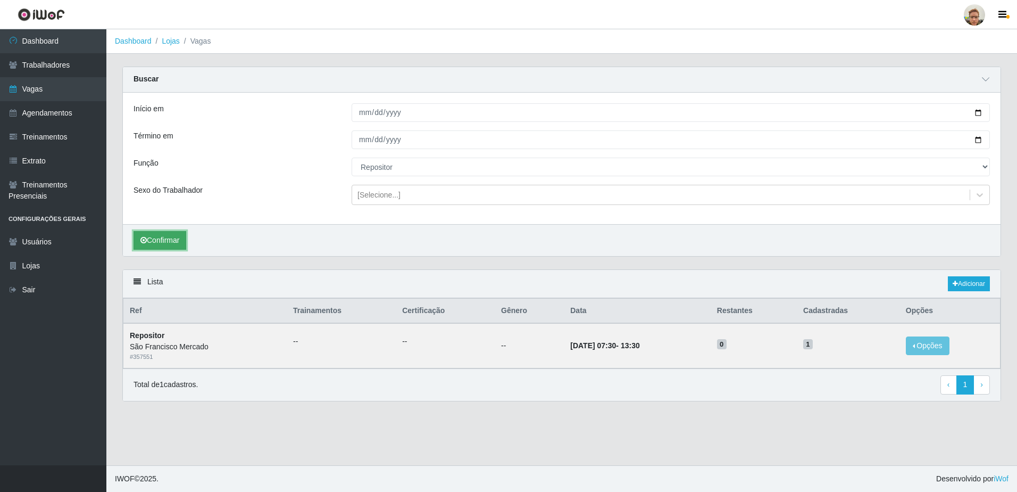
click at [170, 240] on button "Confirmar" at bounding box center [160, 240] width 53 height 19
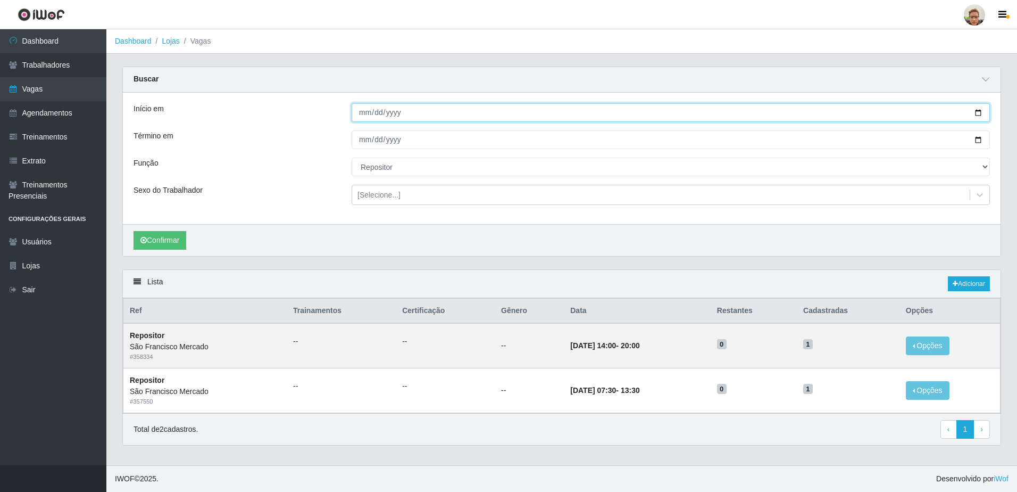
click at [976, 109] on input "[DATE]" at bounding box center [671, 112] width 638 height 19
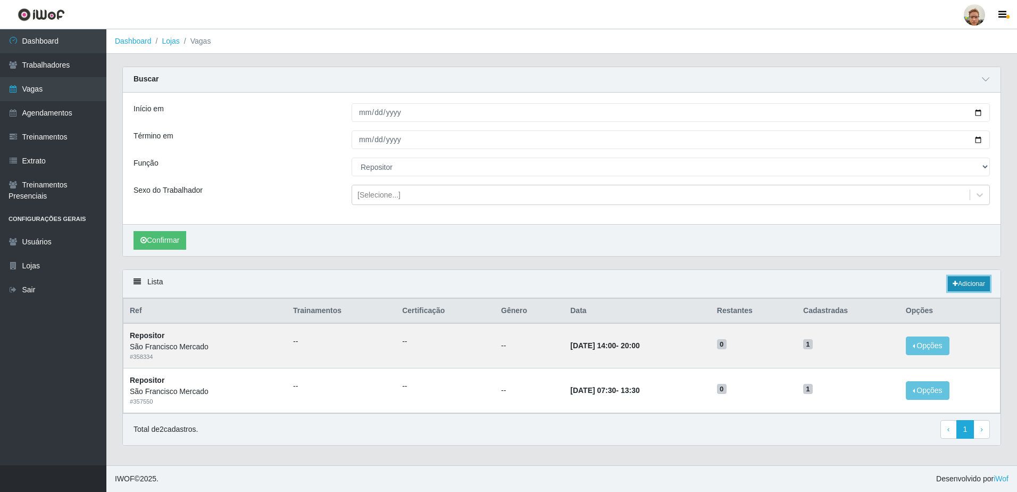
click at [961, 283] on link "Adicionar" at bounding box center [969, 283] width 42 height 15
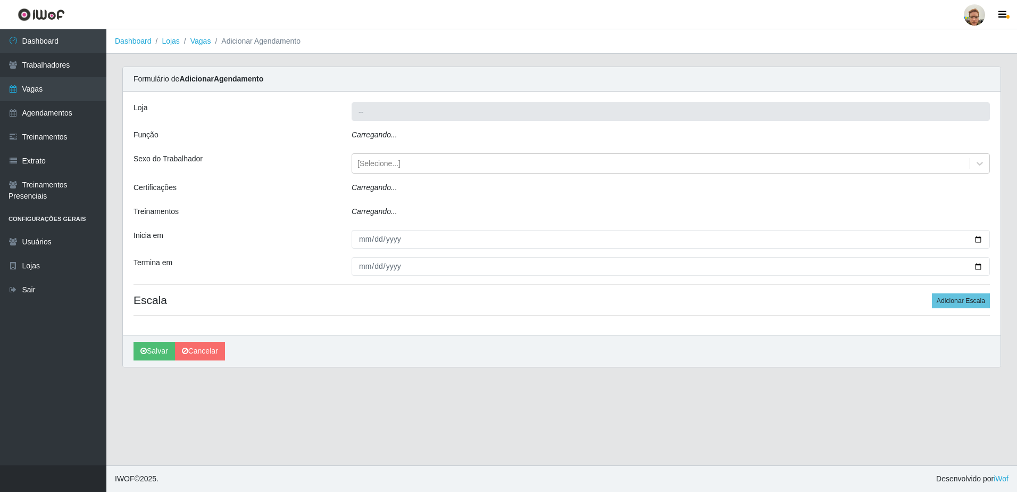
type input "São Francisco Mercado"
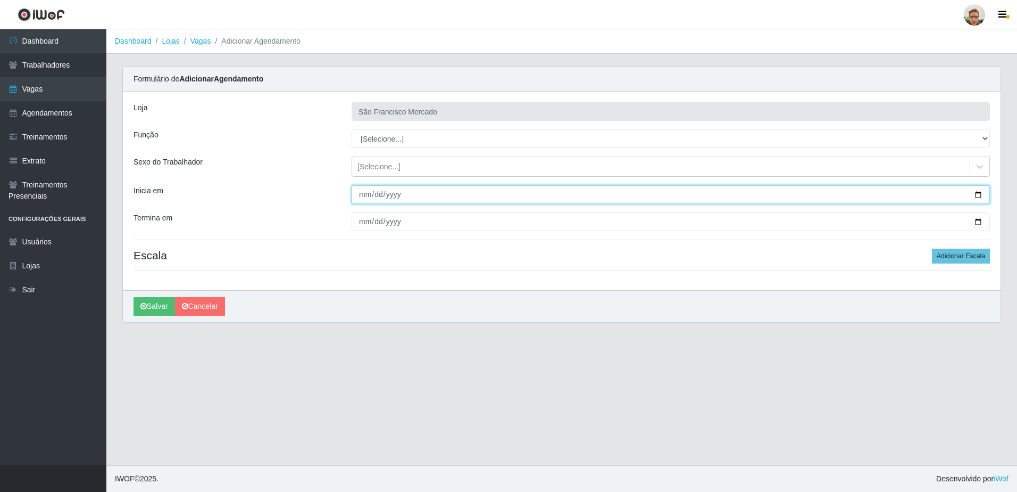
click at [978, 196] on input "Inicia em" at bounding box center [671, 194] width 638 height 19
type input "[DATE]"
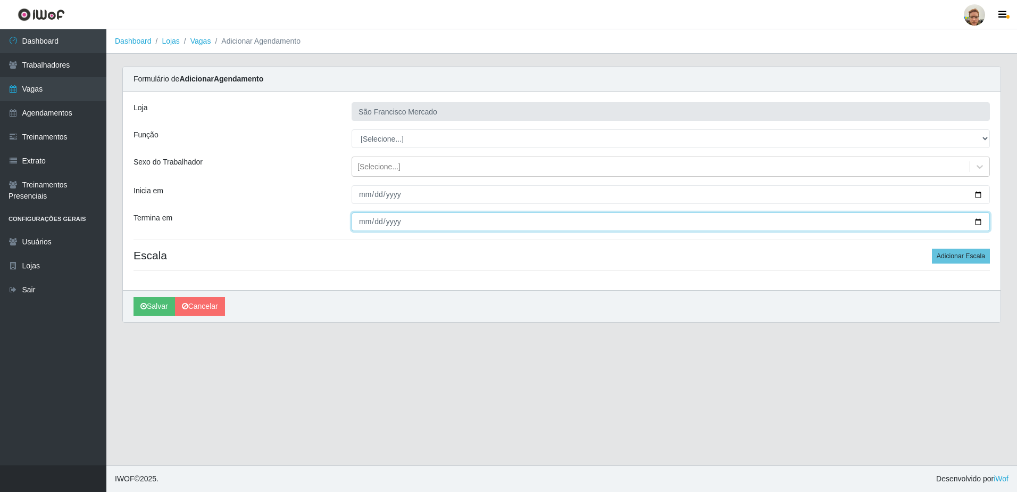
click at [977, 223] on input "Termina em" at bounding box center [671, 221] width 638 height 19
type input "[DATE]"
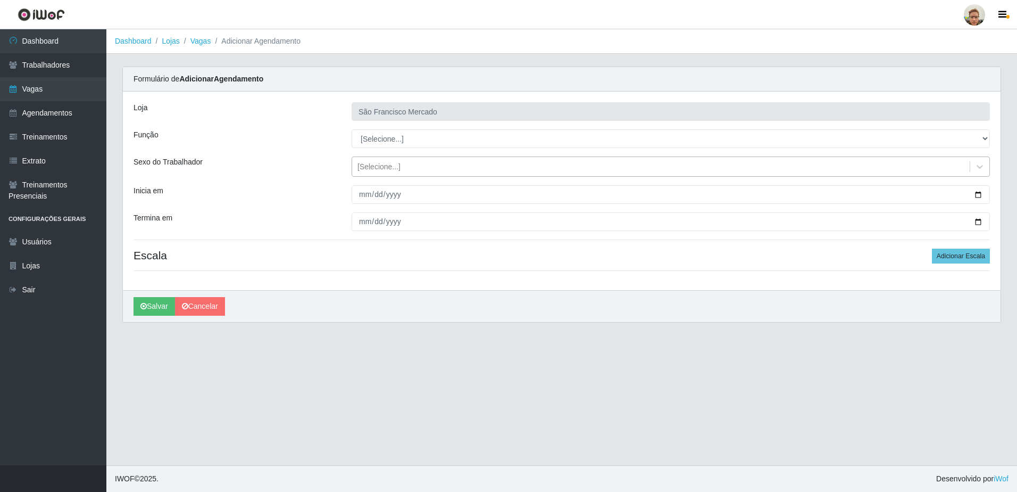
click at [411, 171] on div "[Selecione...]" at bounding box center [661, 167] width 618 height 18
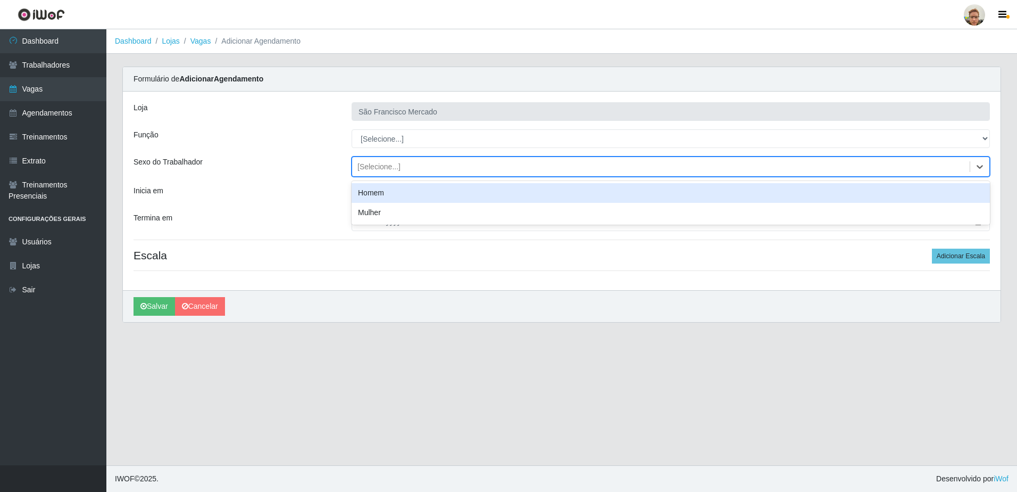
click at [411, 171] on div "[Selecione...]" at bounding box center [661, 167] width 618 height 18
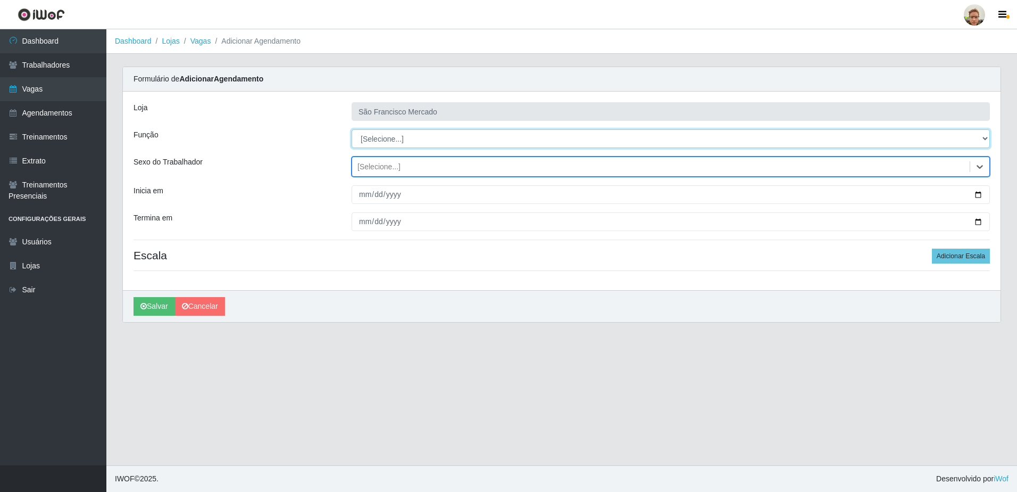
click at [404, 137] on select "[Selecione...] Balconista de Açougue [PERSON_NAME] de Açougue + Balconista de A…" at bounding box center [671, 138] width 638 height 19
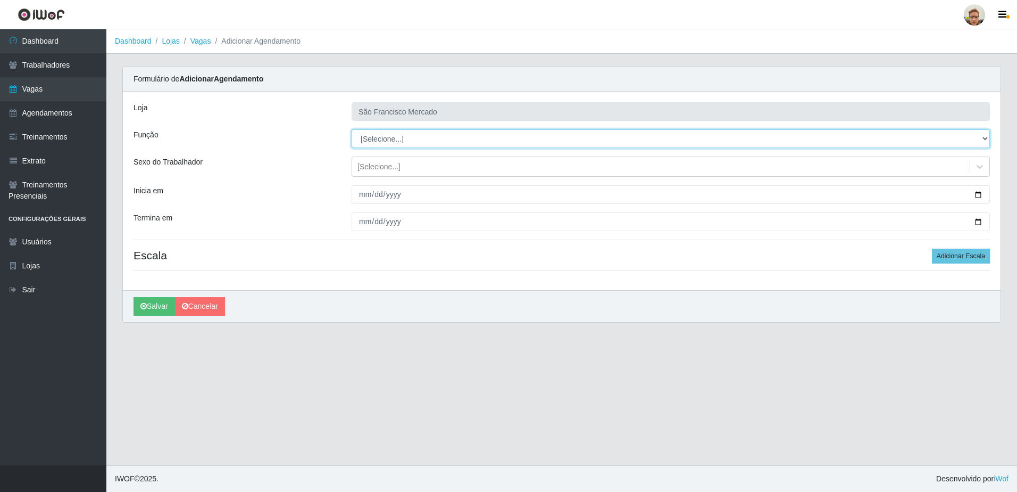
select select "24"
click at [352, 129] on select "[Selecione...] Balconista de Açougue [PERSON_NAME] de Açougue + Balconista de A…" at bounding box center [671, 138] width 638 height 19
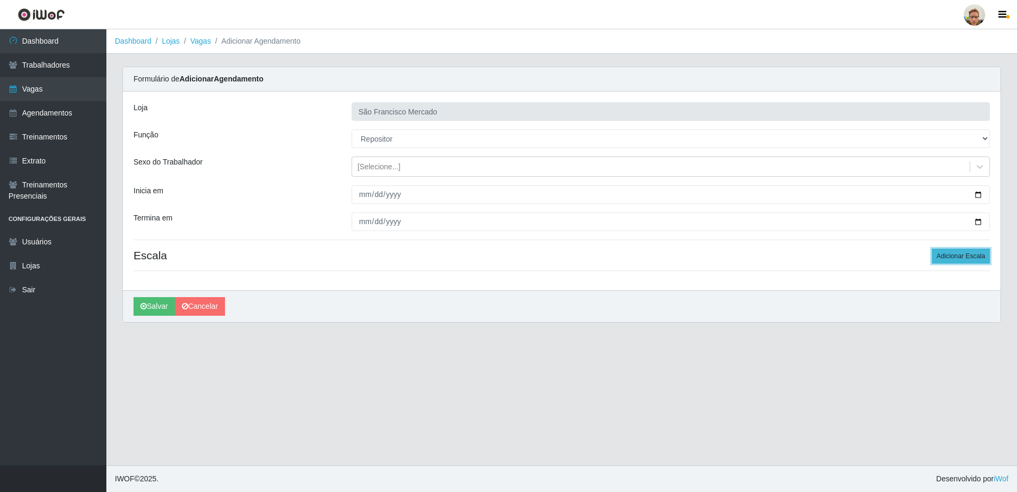
click at [949, 255] on button "Adicionar Escala" at bounding box center [961, 255] width 58 height 15
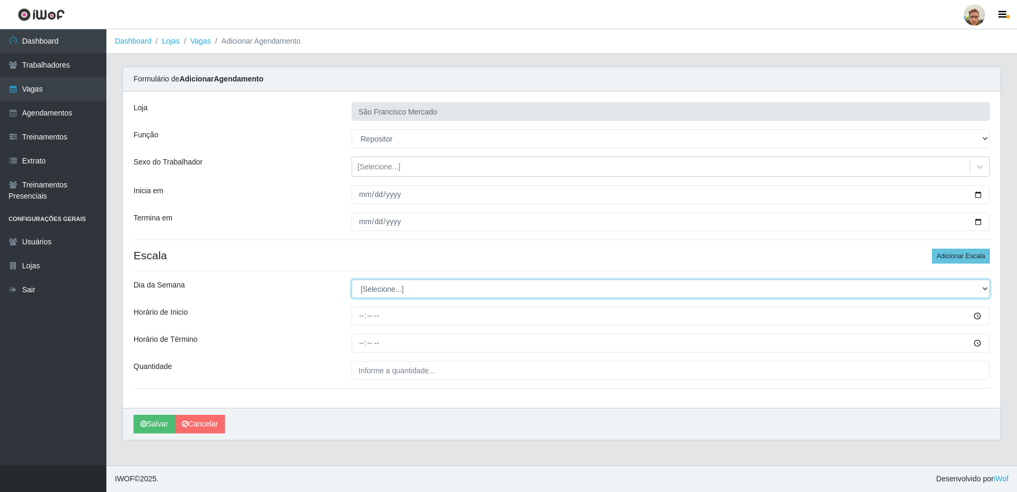
click at [368, 291] on select "[Selecione...] Segunda Terça Quarta Quinta Sexta Sábado Domingo" at bounding box center [671, 288] width 638 height 19
select select "5"
click at [352, 279] on select "[Selecione...] Segunda Terça Quarta Quinta Sexta Sábado Domingo" at bounding box center [671, 288] width 638 height 19
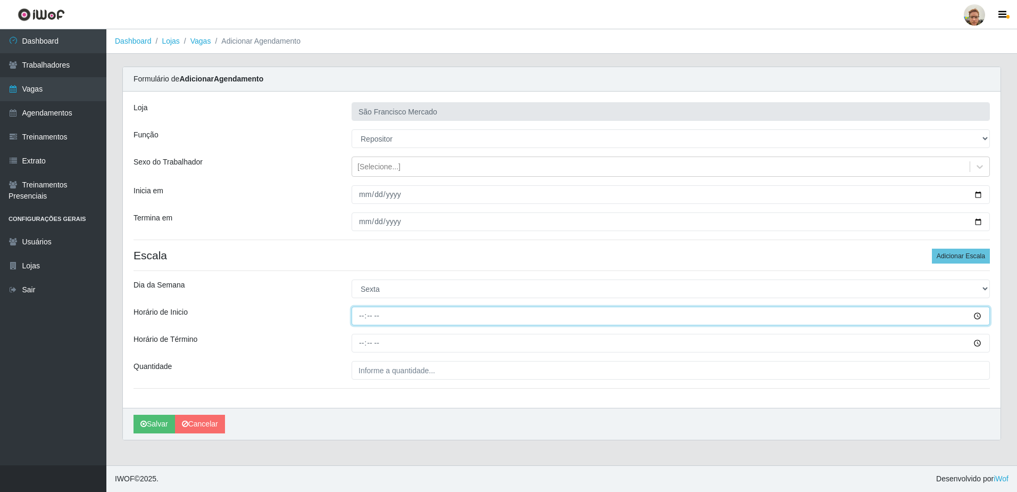
click at [979, 315] on input "Horário de Inicio" at bounding box center [671, 315] width 638 height 19
click at [367, 311] on input "Horário de Inicio" at bounding box center [671, 315] width 638 height 19
type input "14:00"
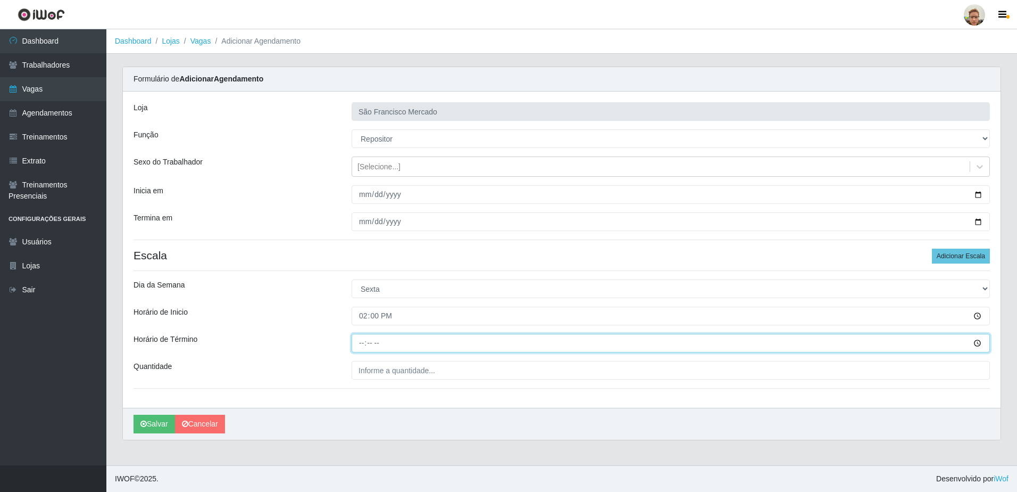
click at [368, 339] on input "Horário de Término" at bounding box center [671, 343] width 638 height 19
type input "20:00"
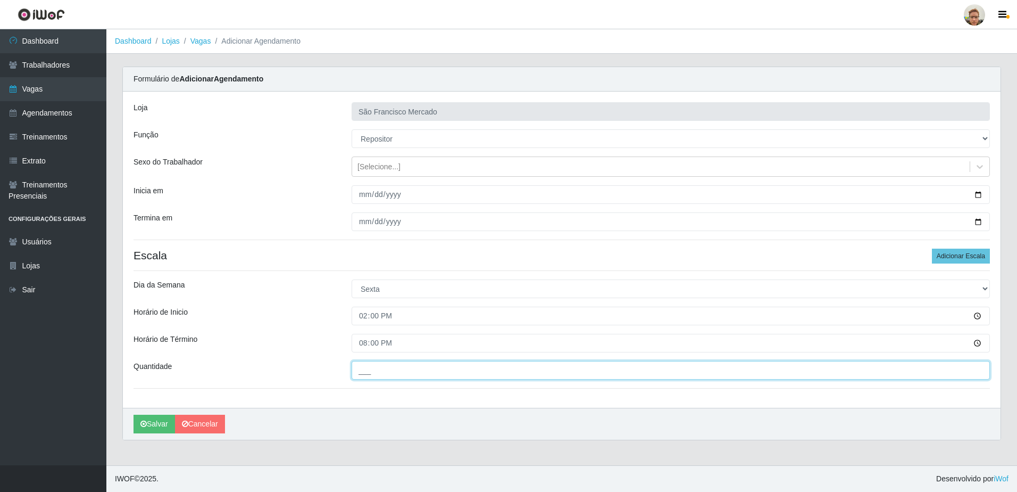
click at [373, 369] on input "___" at bounding box center [671, 370] width 638 height 19
type input "1__"
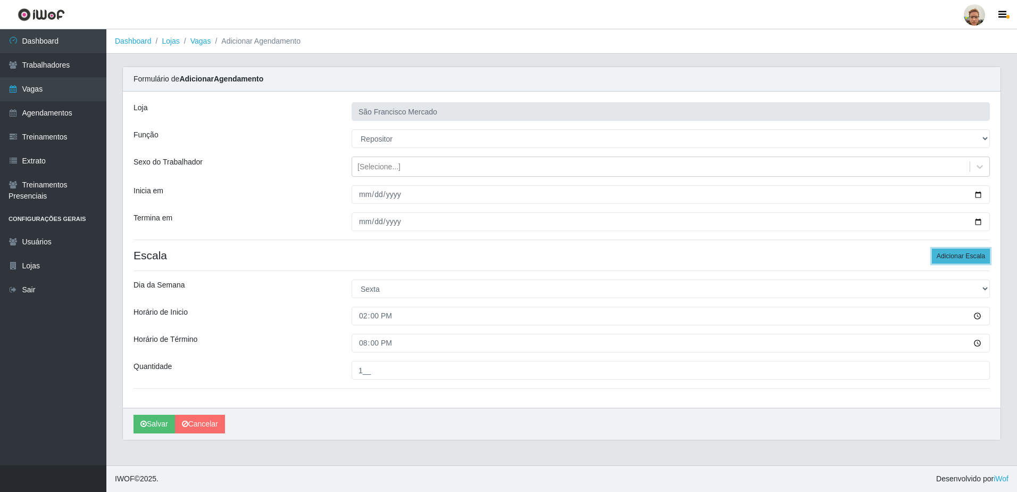
click at [965, 256] on button "Adicionar Escala" at bounding box center [961, 255] width 58 height 15
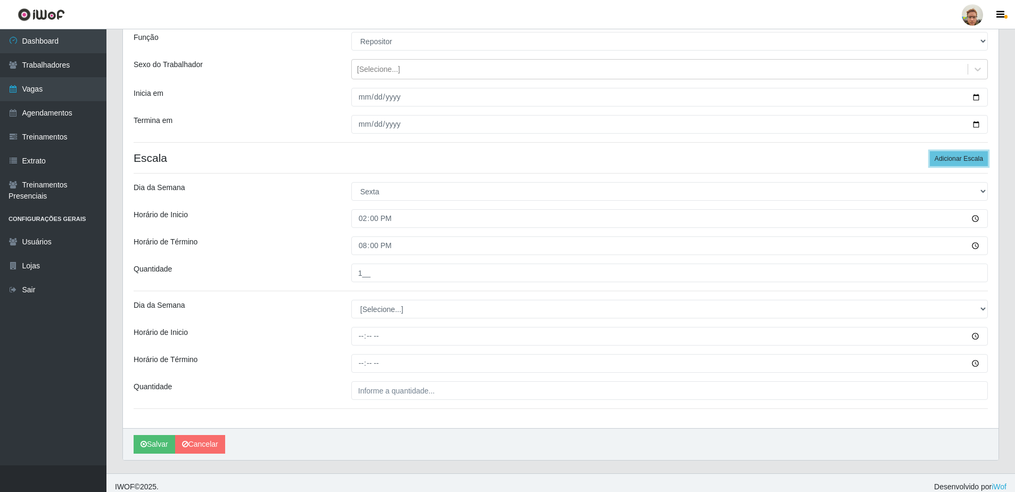
scroll to position [105, 0]
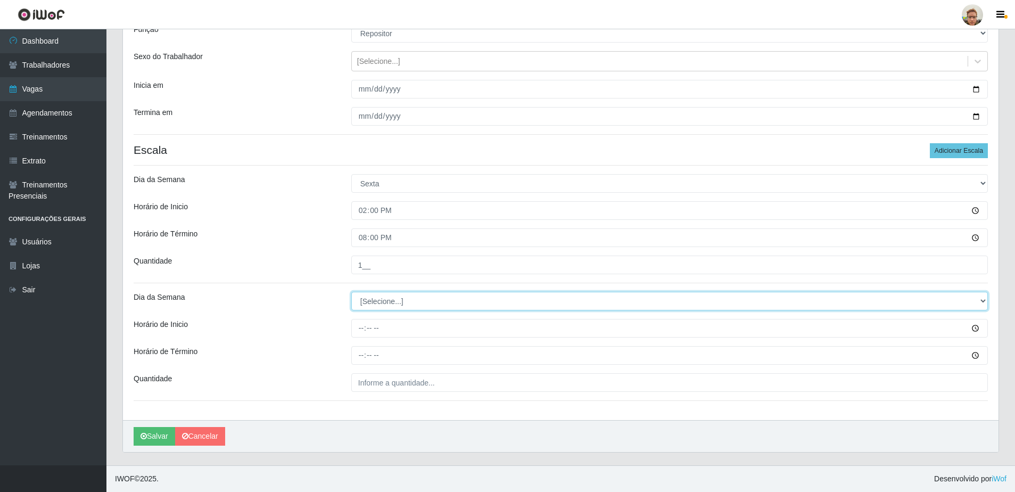
click at [381, 300] on select "[Selecione...] Segunda Terça Quarta Quinta Sexta Sábado Domingo" at bounding box center [669, 301] width 636 height 19
select select "6"
click at [351, 292] on select "[Selecione...] Segunda Terça Quarta Quinta Sexta Sábado Domingo" at bounding box center [669, 301] width 636 height 19
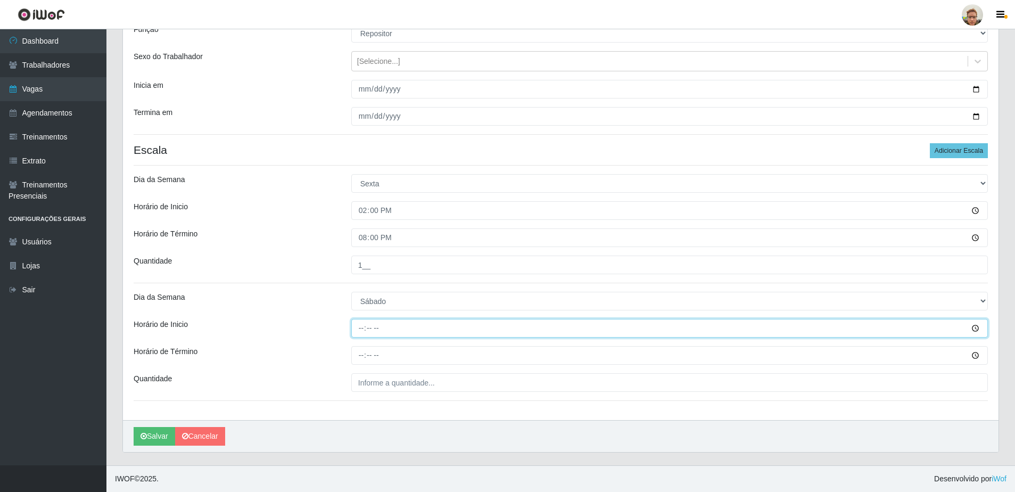
click at [362, 326] on input "Horário de Inicio" at bounding box center [669, 328] width 636 height 19
type input "14:00"
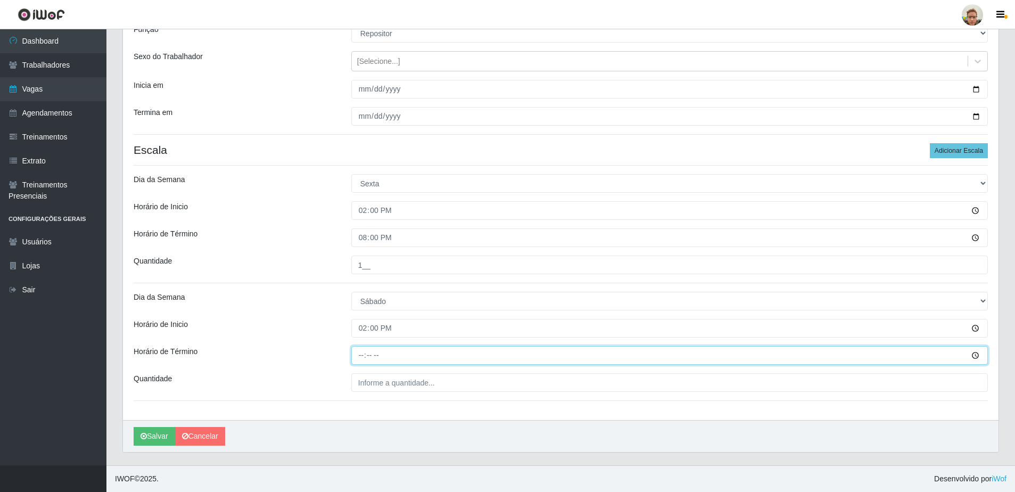
click at [359, 354] on input "Horário de Término" at bounding box center [669, 355] width 636 height 19
type input "20:00"
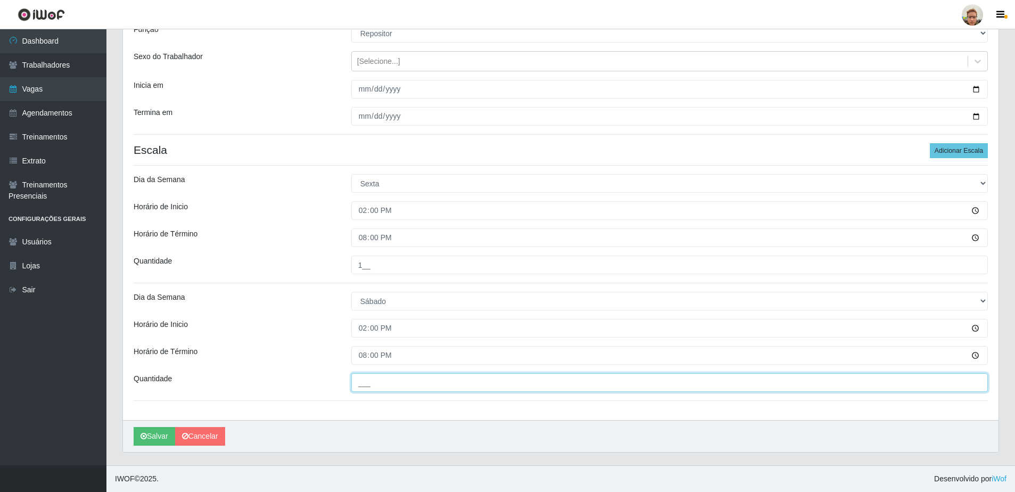
click at [370, 383] on input "___" at bounding box center [669, 382] width 636 height 19
type input "1__"
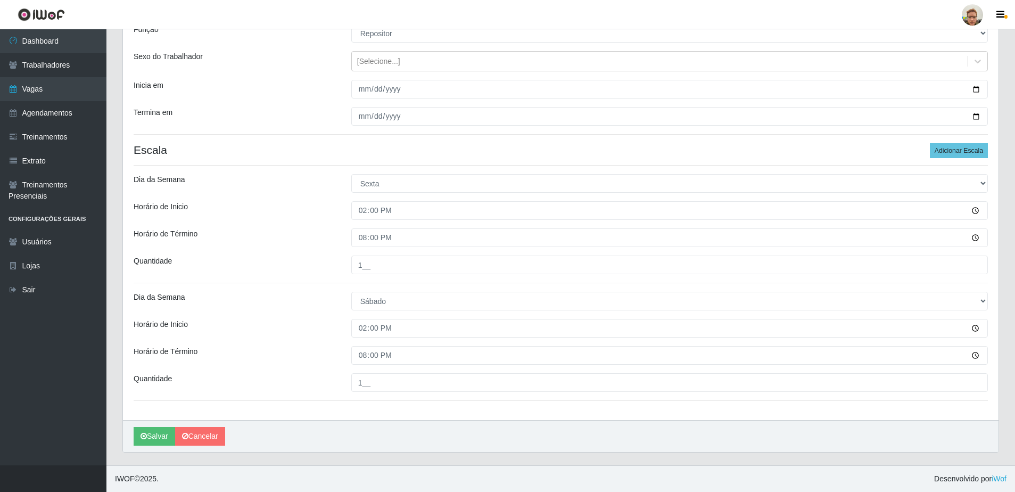
click at [290, 284] on div "Loja São [PERSON_NAME] Função [Selecione...] Balconista de Açougue Balconista d…" at bounding box center [560, 203] width 875 height 434
click at [160, 441] on button "Salvar" at bounding box center [154, 436] width 41 height 19
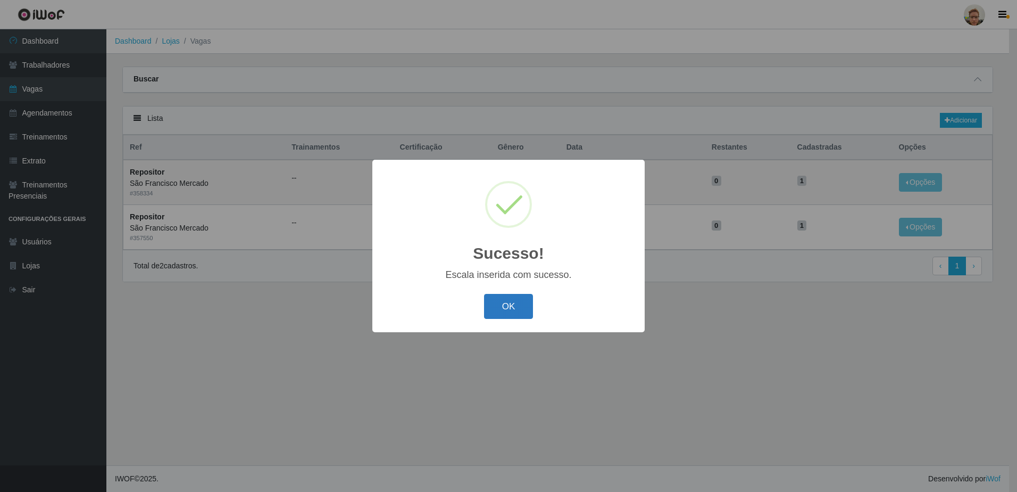
click at [495, 300] on button "OK" at bounding box center [508, 306] width 49 height 25
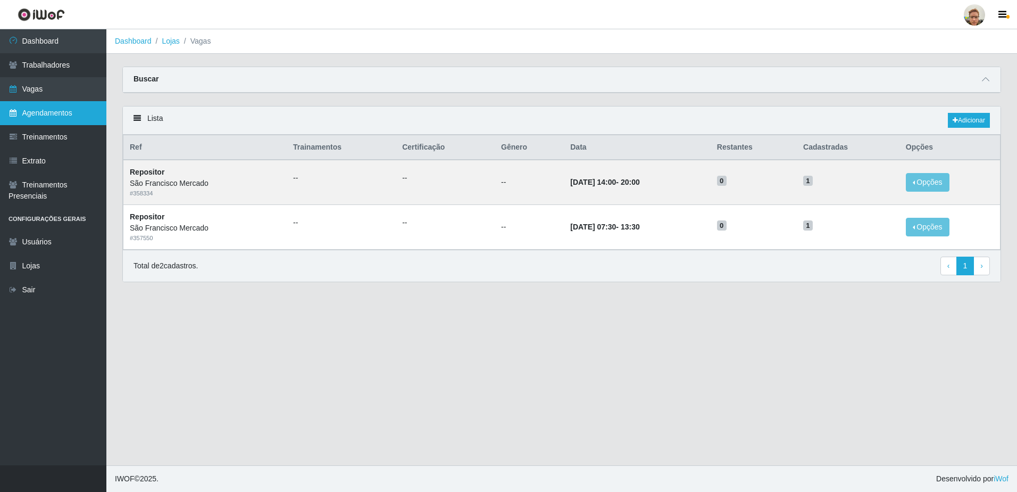
click at [60, 110] on link "Agendamentos" at bounding box center [53, 113] width 106 height 24
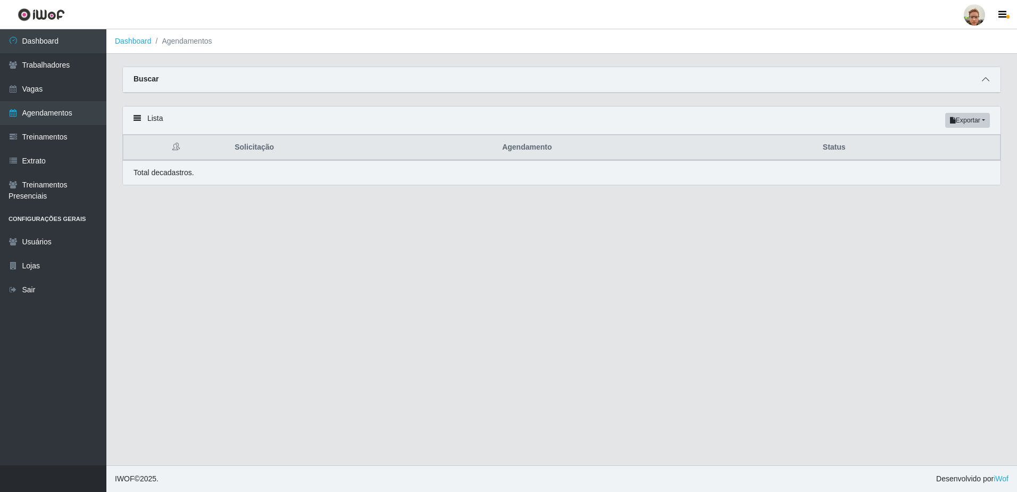
click at [987, 81] on icon at bounding box center [985, 79] width 7 height 7
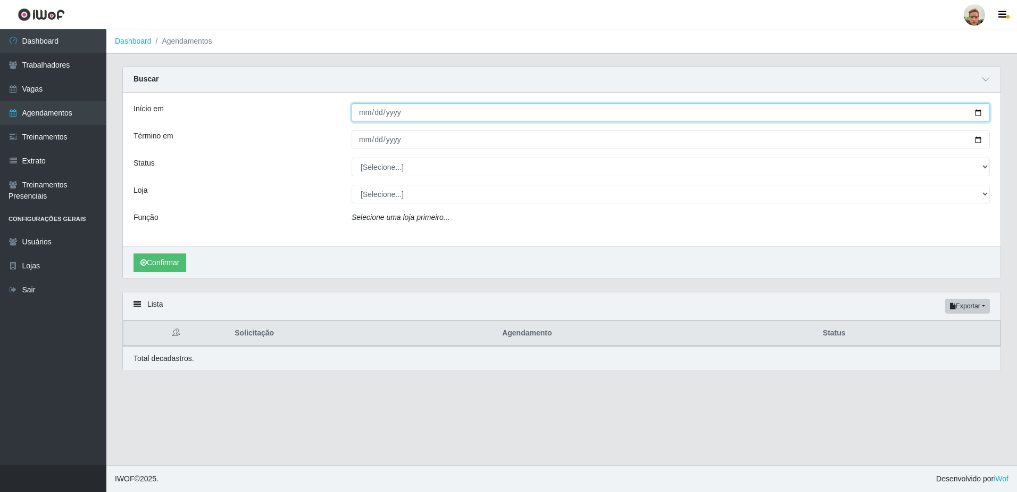
click at [978, 113] on input "Início em" at bounding box center [671, 112] width 638 height 19
type input "[DATE]"
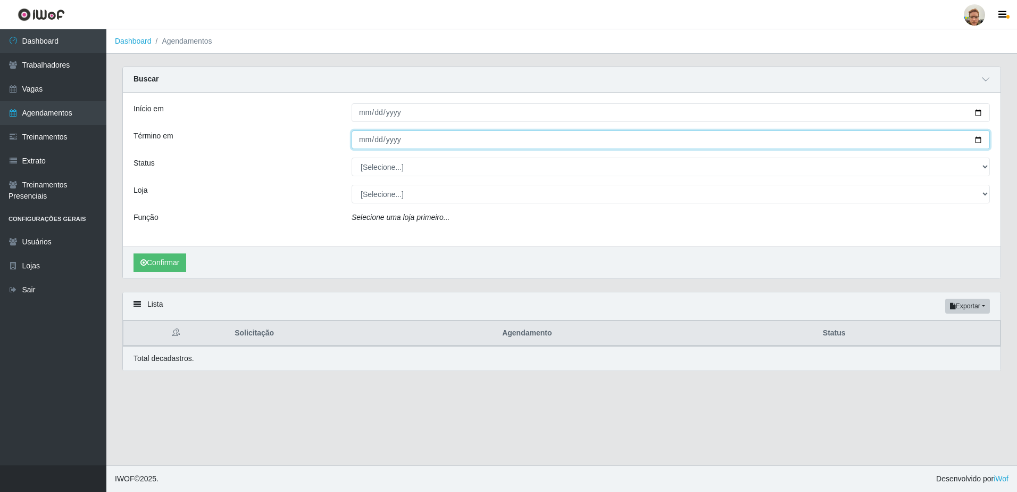
click at [978, 139] on input "Término em" at bounding box center [671, 139] width 638 height 19
type input "[DATE]"
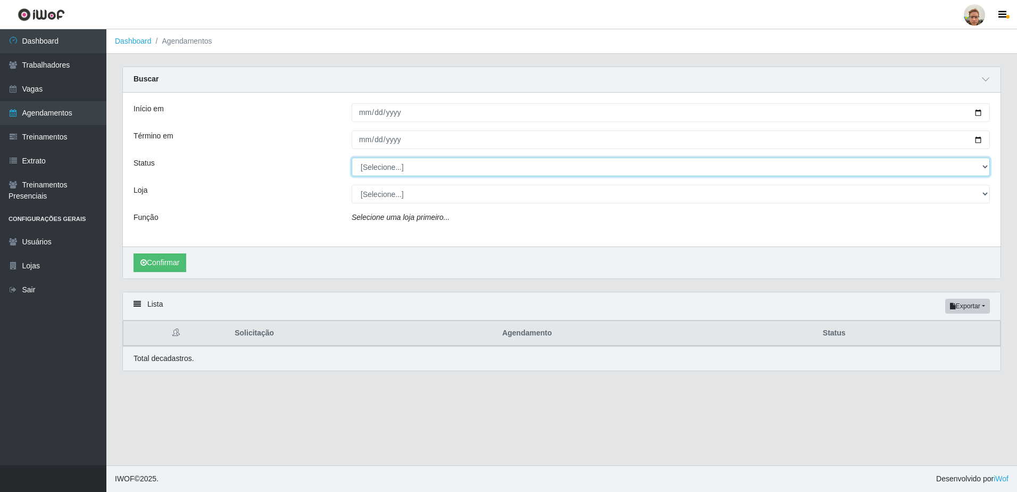
click at [370, 167] on select "[Selecione...] AGENDADO AGUARDANDO LIBERAR EM ANDAMENTO EM REVISÃO FINALIZADO C…" at bounding box center [671, 166] width 638 height 19
select select "AGENDADO"
click at [352, 158] on select "[Selecione...] AGENDADO AGUARDANDO LIBERAR EM ANDAMENTO EM REVISÃO FINALIZADO C…" at bounding box center [671, 166] width 638 height 19
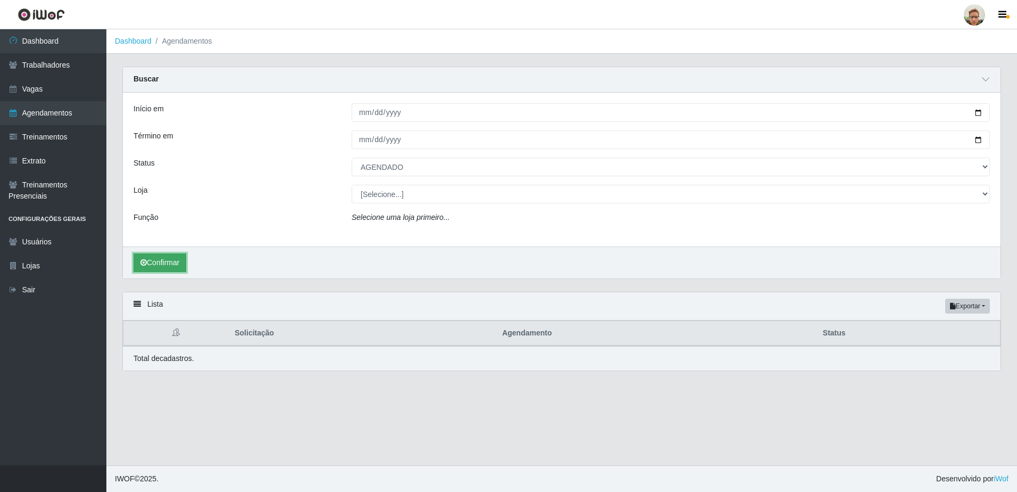
drag, startPoint x: 168, startPoint y: 264, endPoint x: 160, endPoint y: 262, distance: 8.7
click at [161, 263] on button "Confirmar" at bounding box center [160, 262] width 53 height 19
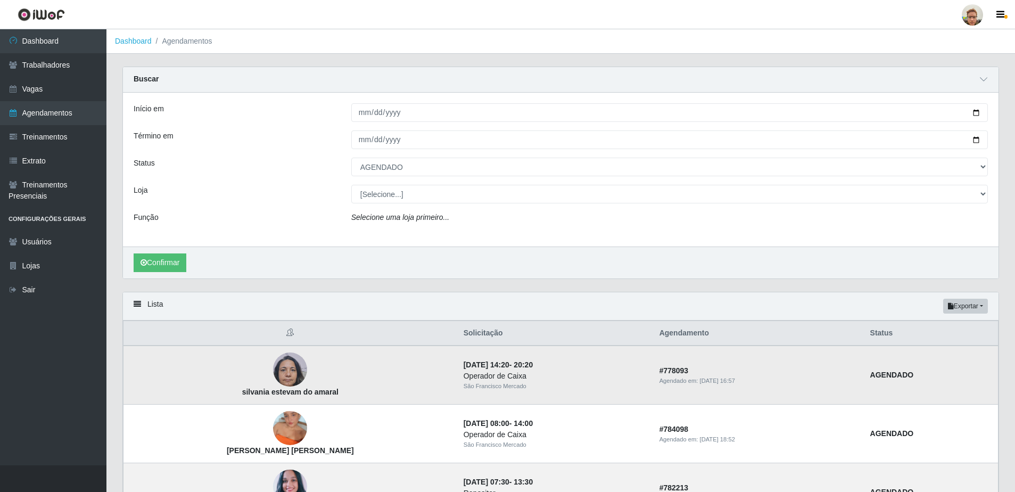
click at [273, 361] on img at bounding box center [290, 369] width 34 height 45
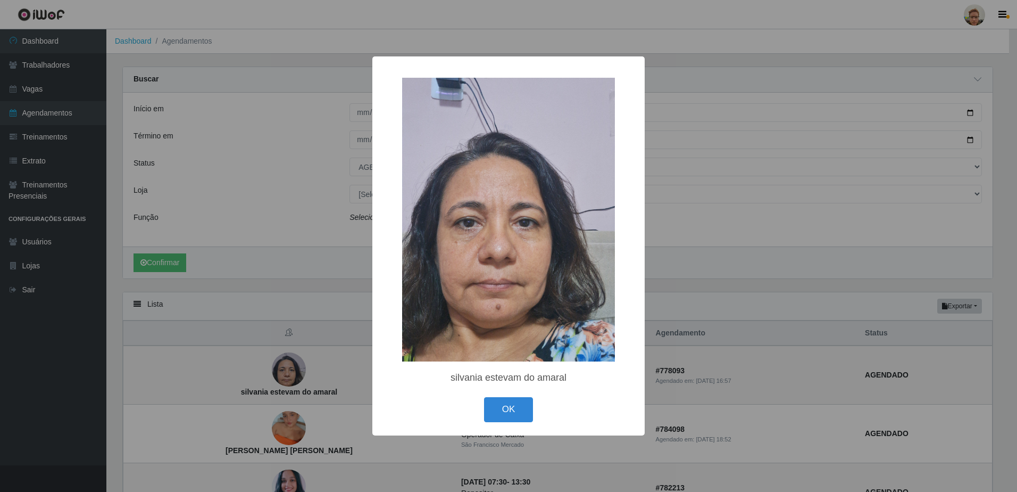
click at [306, 334] on div "× [PERSON_NAME] do [PERSON_NAME] OK Cancel" at bounding box center [508, 246] width 1017 height 492
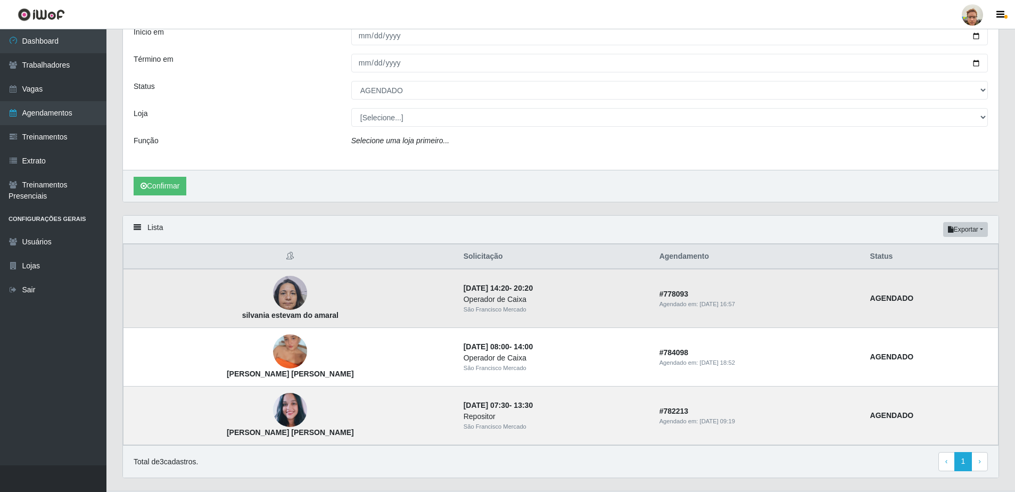
scroll to position [103, 0]
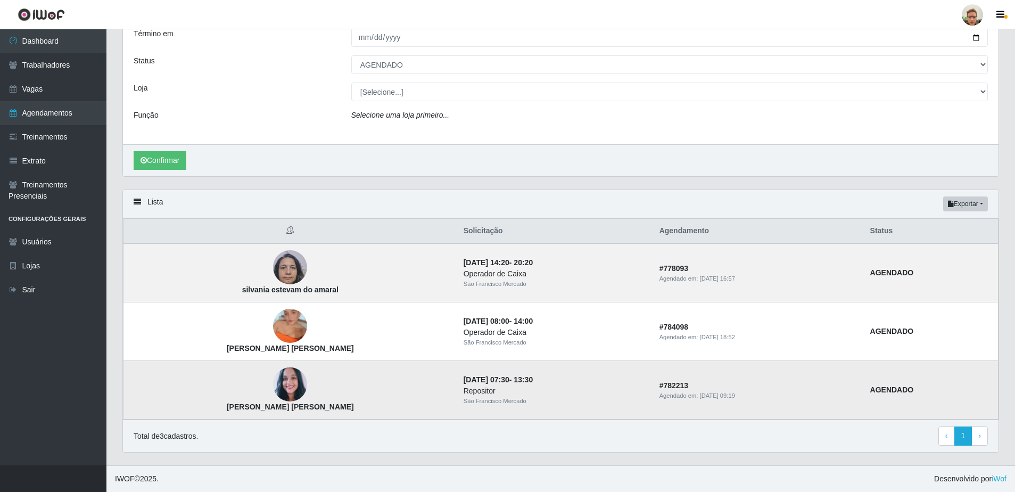
click at [273, 385] on img at bounding box center [290, 384] width 34 height 39
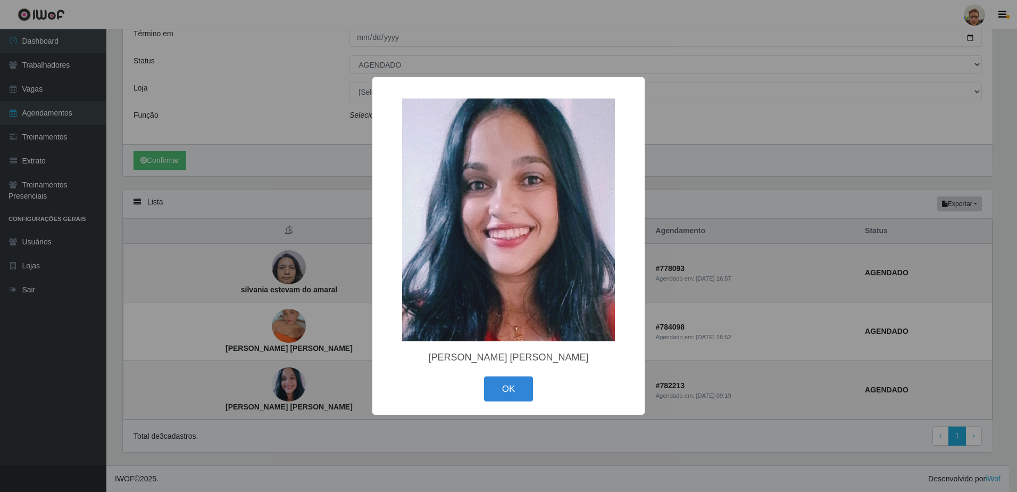
click at [289, 370] on div "× [PERSON_NAME] [PERSON_NAME] OK Cancel" at bounding box center [508, 246] width 1017 height 492
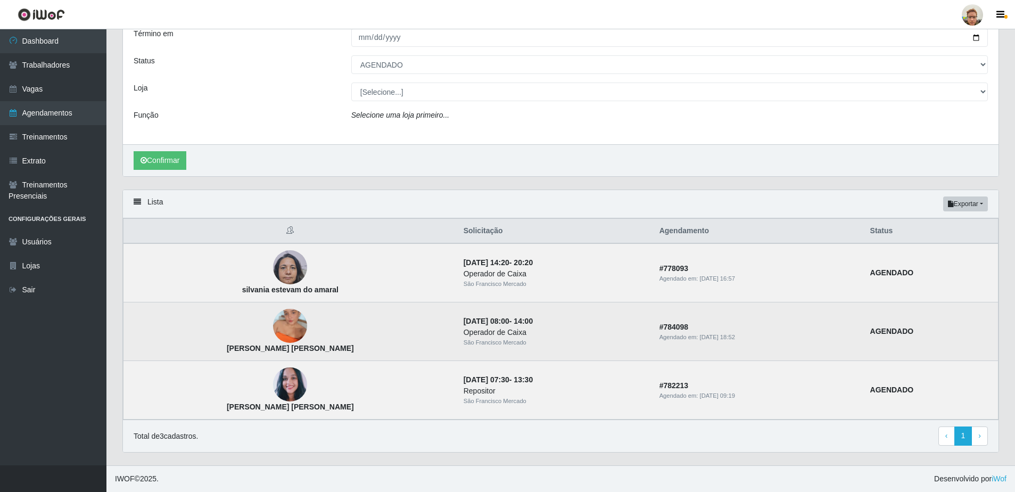
click at [273, 326] on img at bounding box center [290, 325] width 34 height 61
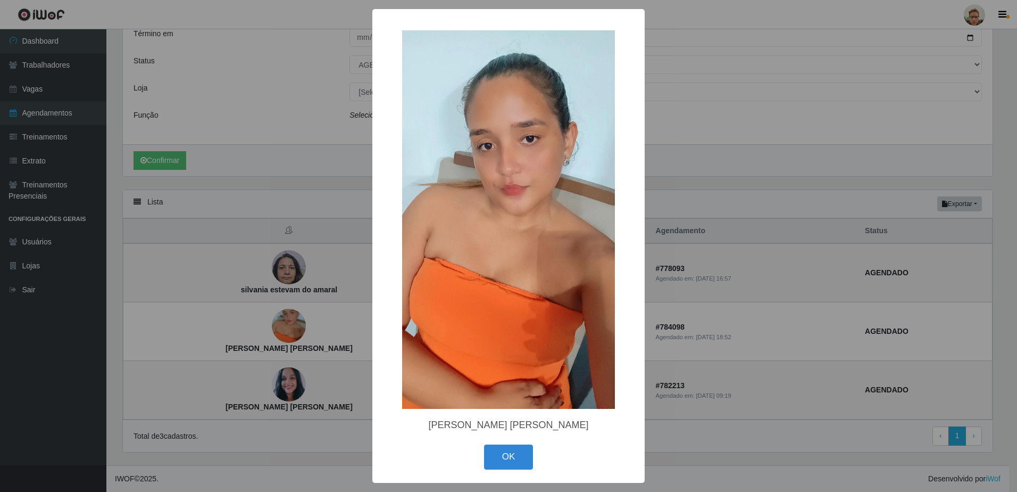
click at [296, 330] on div "× [PERSON_NAME] [PERSON_NAME] OK Cancel" at bounding box center [508, 246] width 1017 height 492
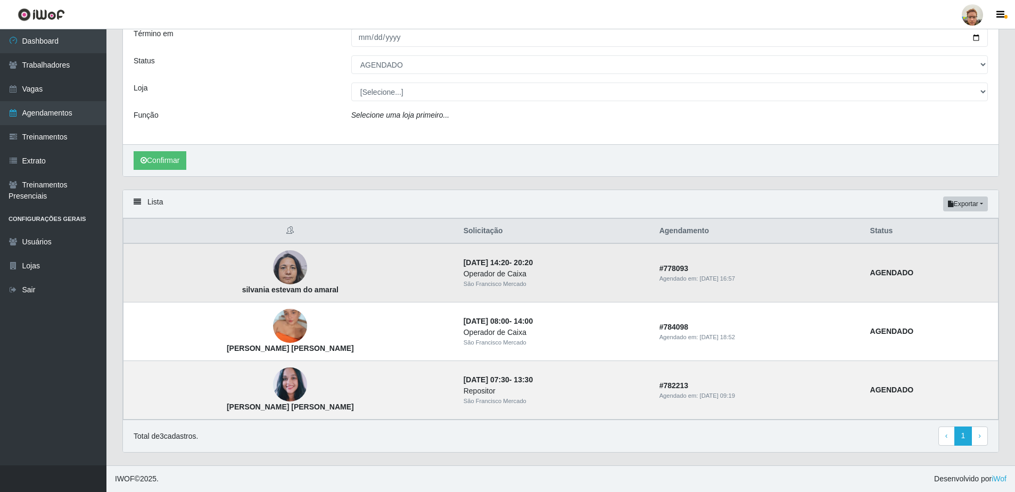
click at [273, 270] on img at bounding box center [290, 267] width 34 height 45
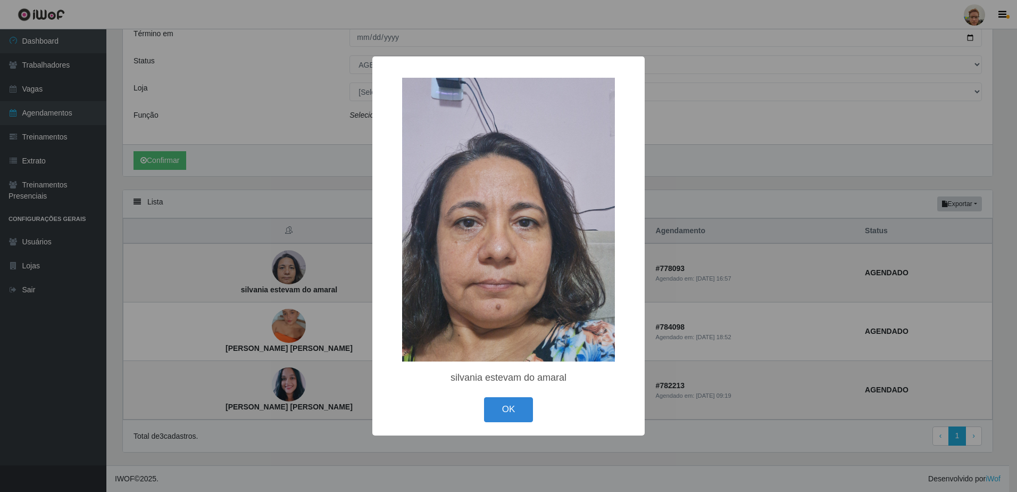
click at [261, 283] on div "× [PERSON_NAME] do [PERSON_NAME] OK Cancel" at bounding box center [508, 246] width 1017 height 492
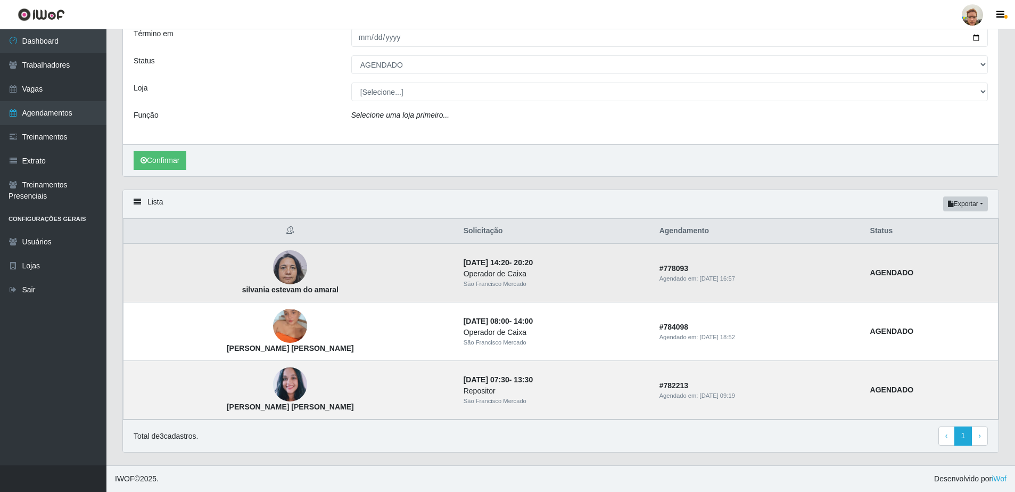
click at [261, 289] on strong "silvania estevam do amaral" at bounding box center [290, 289] width 96 height 9
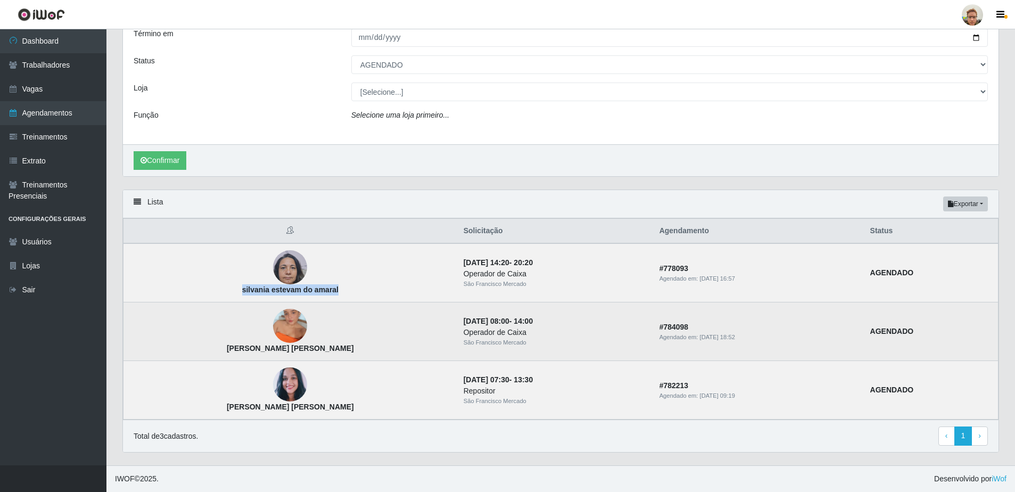
drag, startPoint x: 261, startPoint y: 289, endPoint x: 266, endPoint y: 334, distance: 44.9
click at [273, 334] on img at bounding box center [290, 325] width 34 height 61
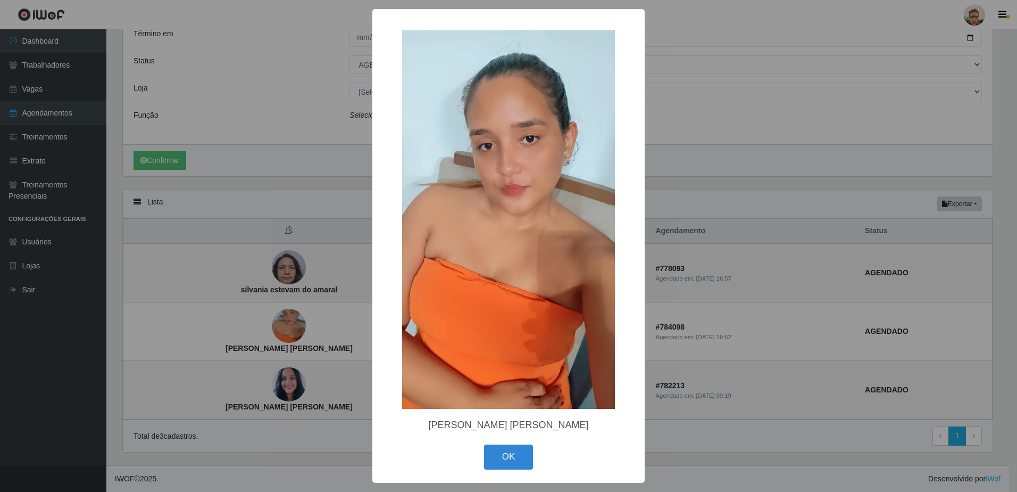
drag, startPoint x: 293, startPoint y: 338, endPoint x: 287, endPoint y: 388, distance: 50.8
click at [293, 338] on div "× [PERSON_NAME] [PERSON_NAME] OK Cancel" at bounding box center [508, 246] width 1017 height 492
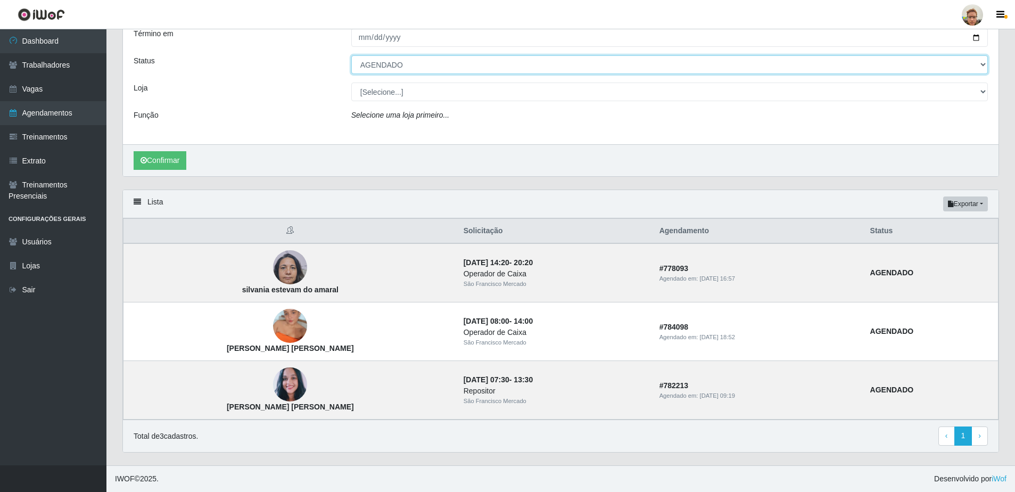
click at [397, 67] on select "[Selecione...] AGENDADO AGUARDANDO LIBERAR EM ANDAMENTO EM REVISÃO FINALIZADO C…" at bounding box center [669, 64] width 636 height 19
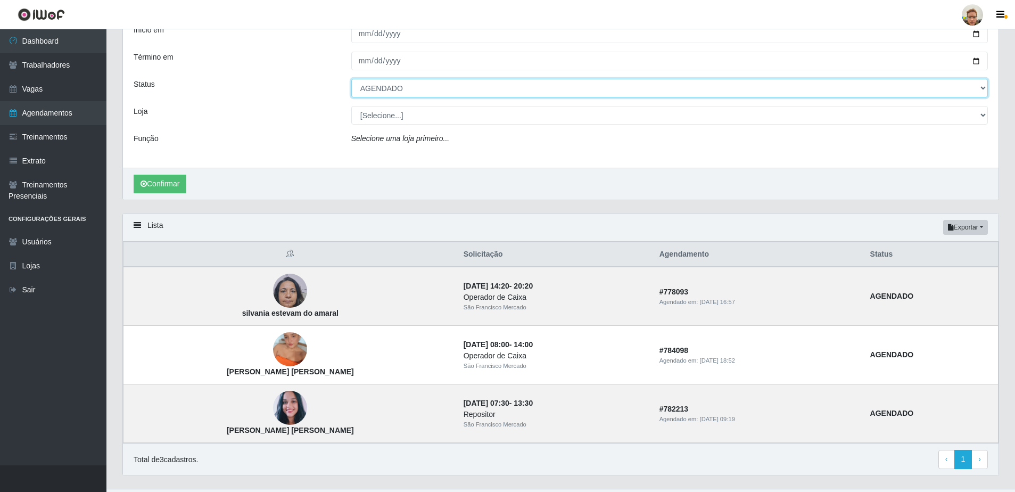
scroll to position [49, 0]
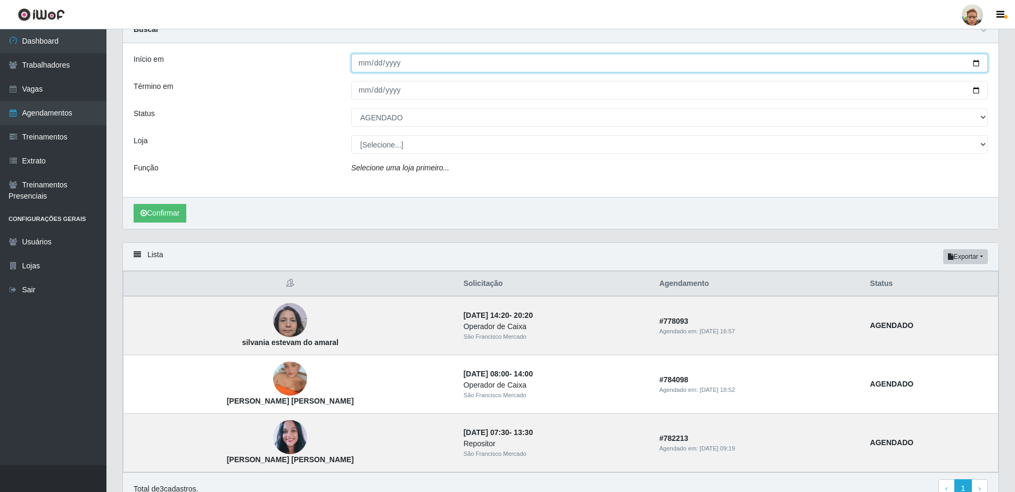
click at [975, 63] on input "[DATE]" at bounding box center [669, 63] width 636 height 19
type input "[DATE]"
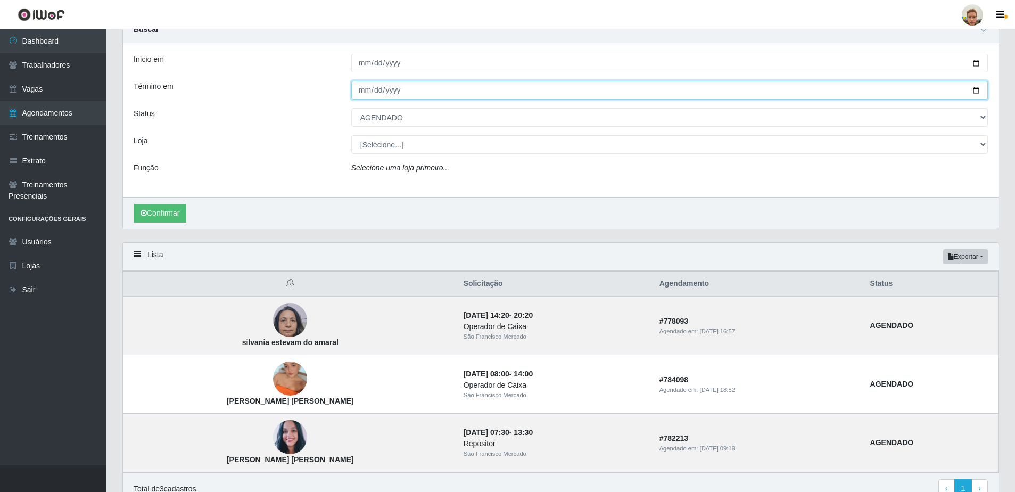
click at [979, 89] on input "[DATE]" at bounding box center [669, 90] width 636 height 19
type input "[DATE]"
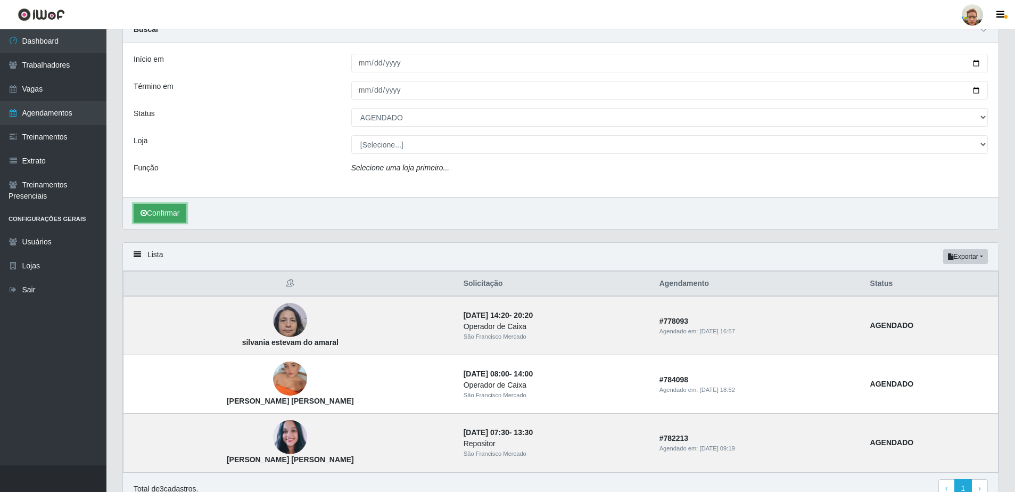
click at [143, 218] on button "Confirmar" at bounding box center [160, 213] width 53 height 19
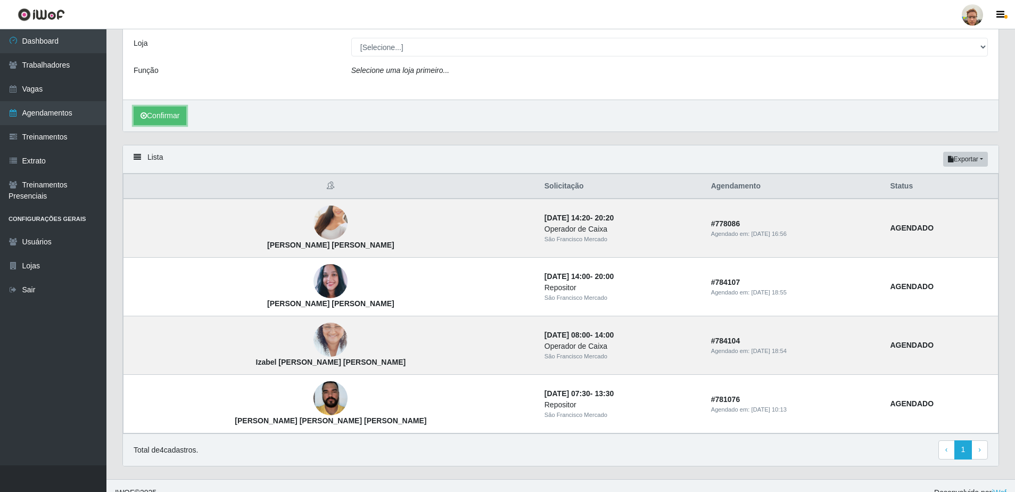
scroll to position [160, 0]
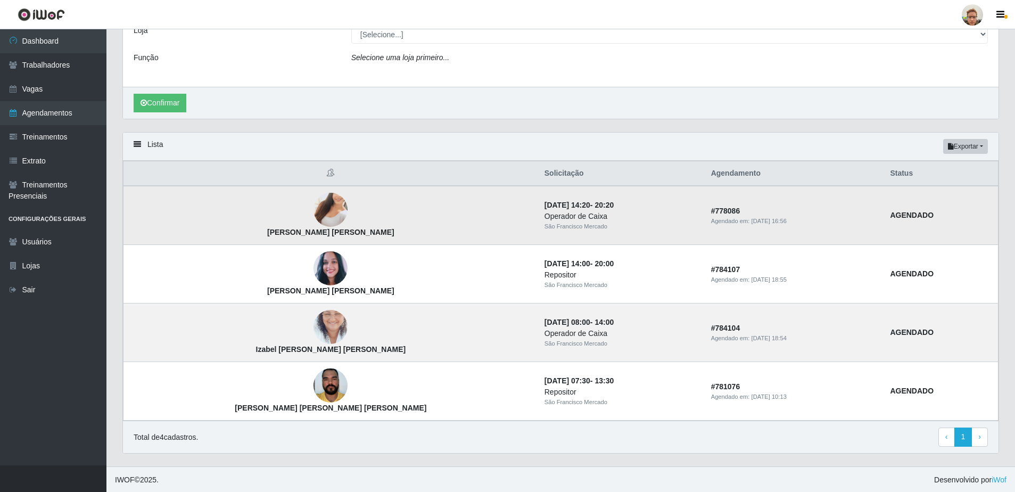
click at [313, 213] on img at bounding box center [330, 209] width 34 height 61
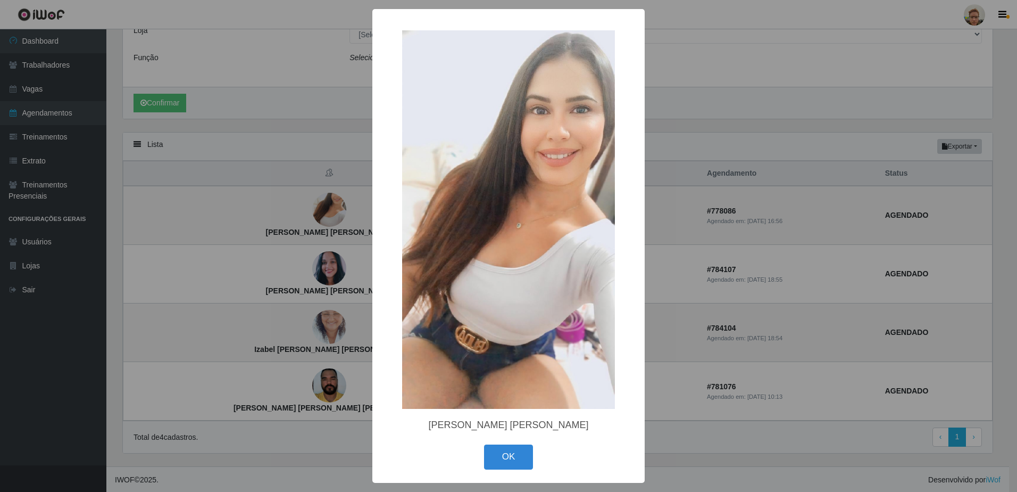
click at [300, 213] on div "× [PERSON_NAME] [PERSON_NAME] OK Cancel" at bounding box center [508, 246] width 1017 height 492
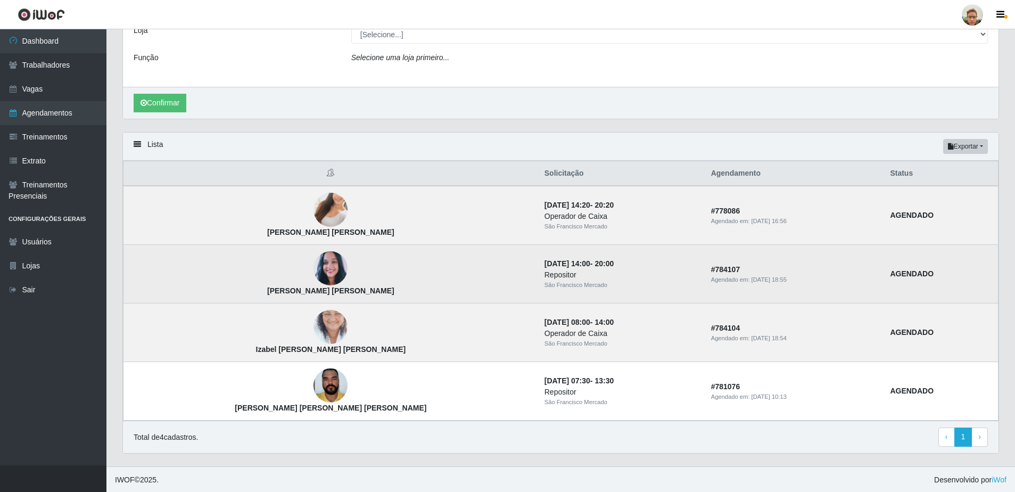
click at [313, 270] on img at bounding box center [330, 268] width 34 height 39
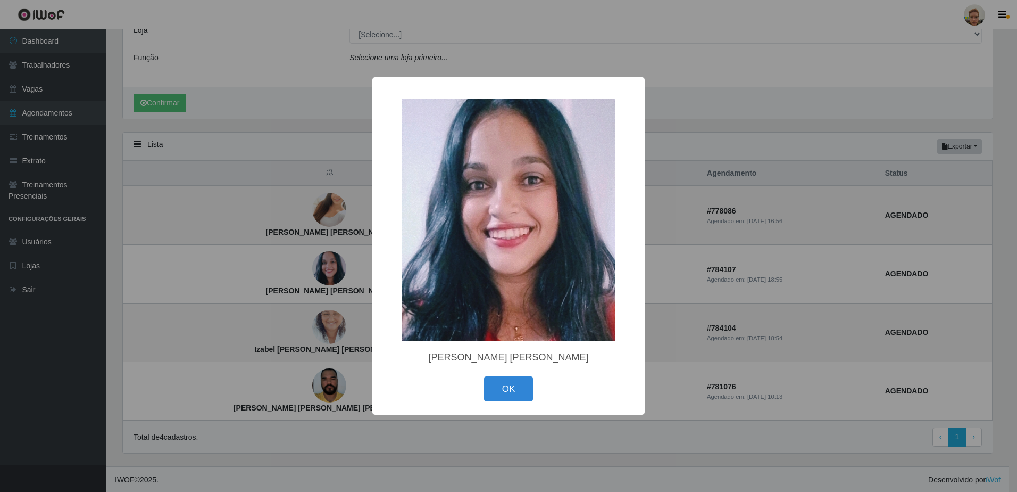
click at [289, 274] on div "× [PERSON_NAME] [PERSON_NAME] OK Cancel" at bounding box center [508, 246] width 1017 height 492
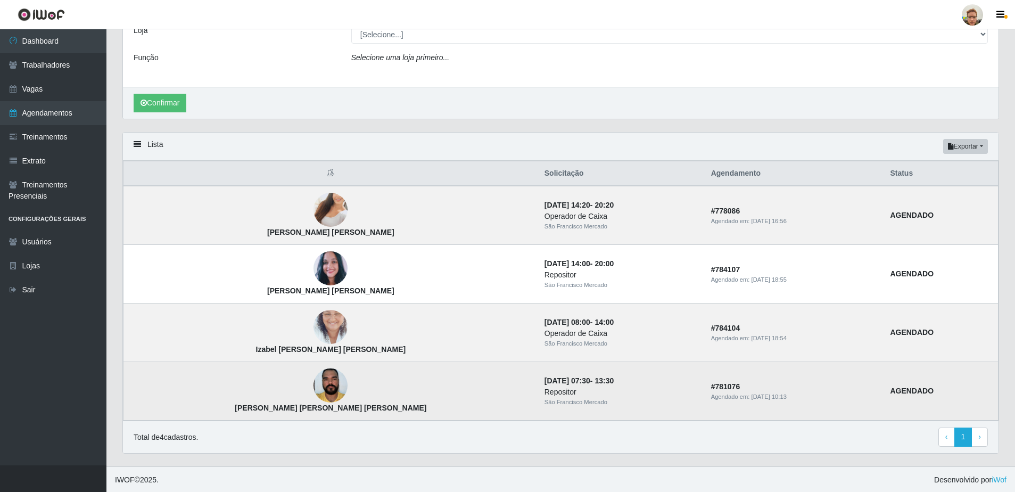
click at [313, 381] on img at bounding box center [330, 385] width 34 height 45
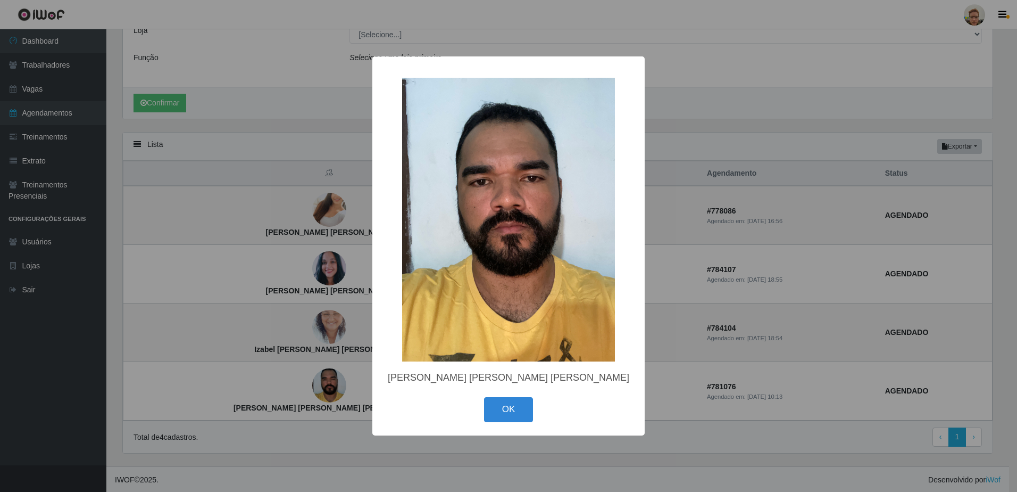
click at [322, 398] on div "× [PERSON_NAME] [PERSON_NAME] [PERSON_NAME] OK Cancel" at bounding box center [508, 246] width 1017 height 492
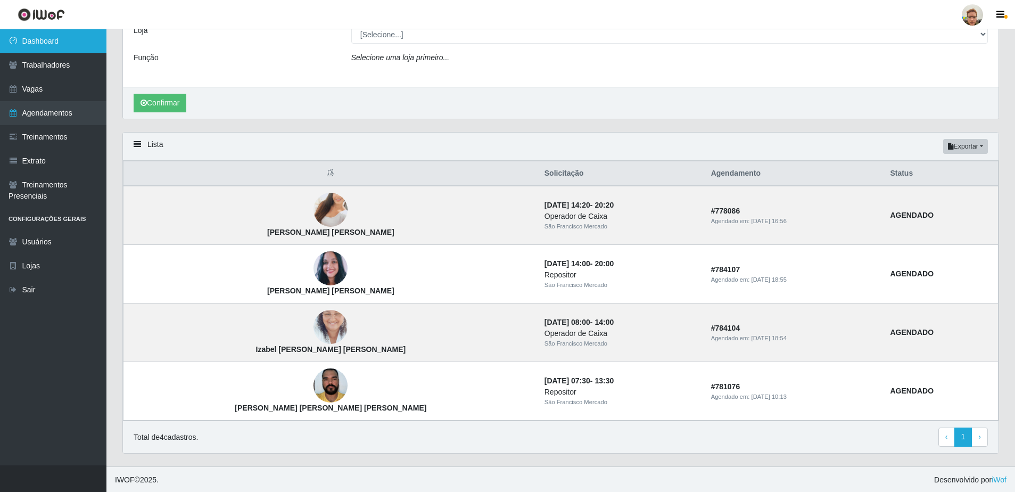
click at [85, 43] on link "Dashboard" at bounding box center [53, 41] width 106 height 24
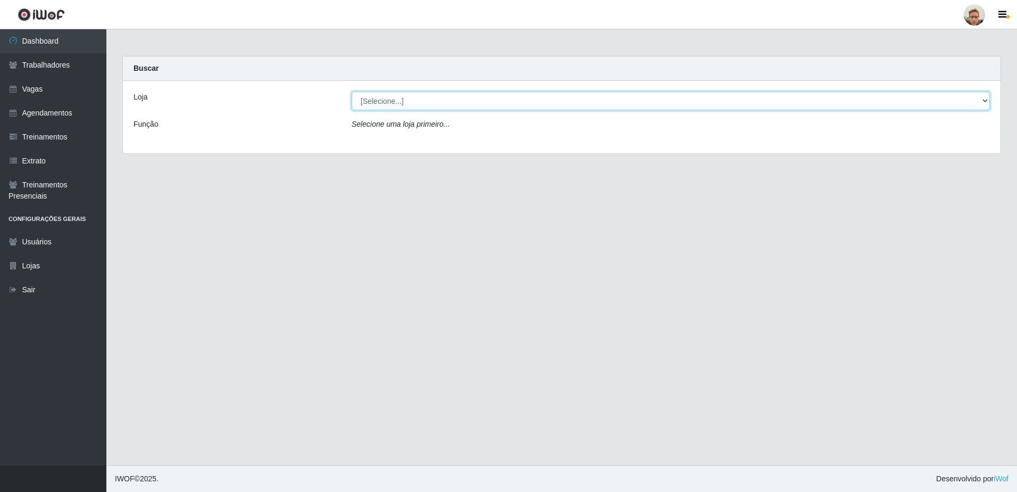
drag, startPoint x: 445, startPoint y: 98, endPoint x: 442, endPoint y: 104, distance: 7.1
click at [445, 98] on select "[Selecione...] [GEOGRAPHIC_DATA][PERSON_NAME]" at bounding box center [671, 101] width 638 height 19
select select "168"
click at [352, 92] on select "[Selecione...] [GEOGRAPHIC_DATA][PERSON_NAME]" at bounding box center [671, 101] width 638 height 19
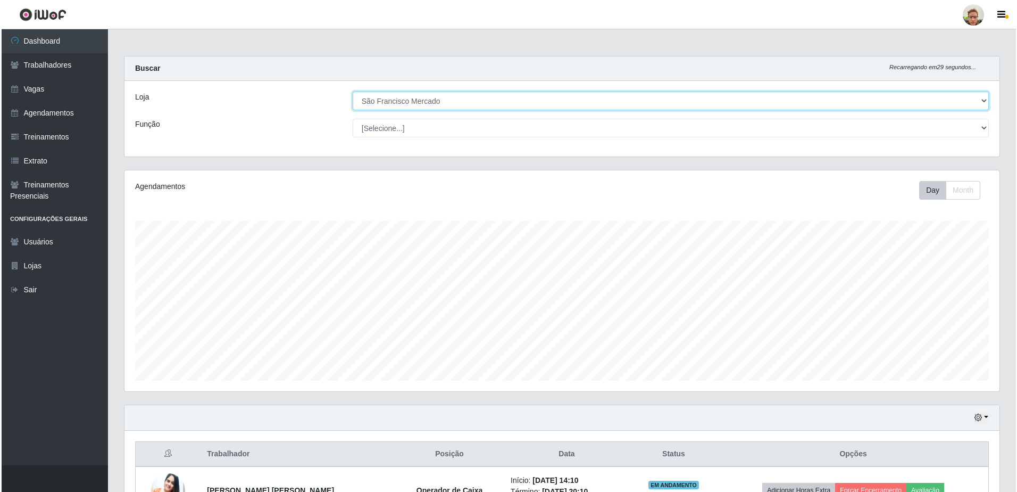
scroll to position [120, 0]
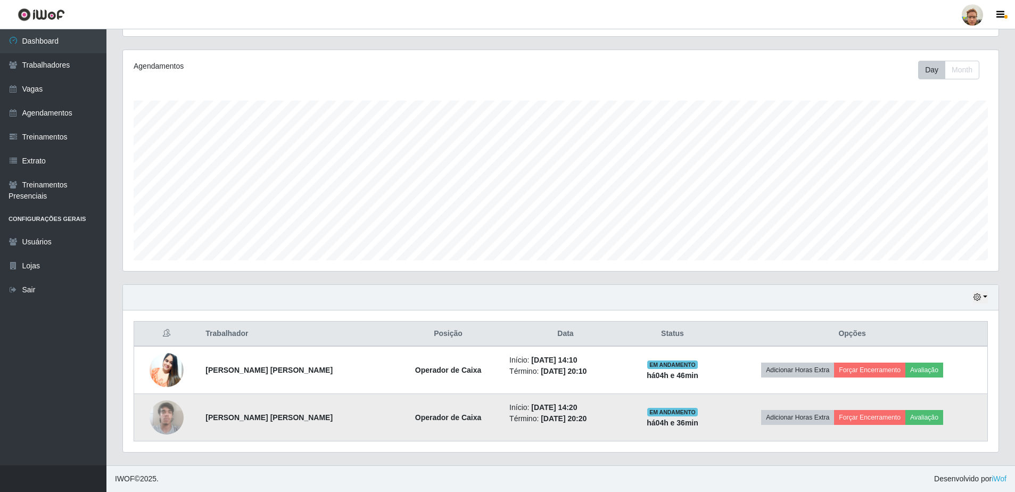
click at [176, 415] on img at bounding box center [166, 416] width 34 height 45
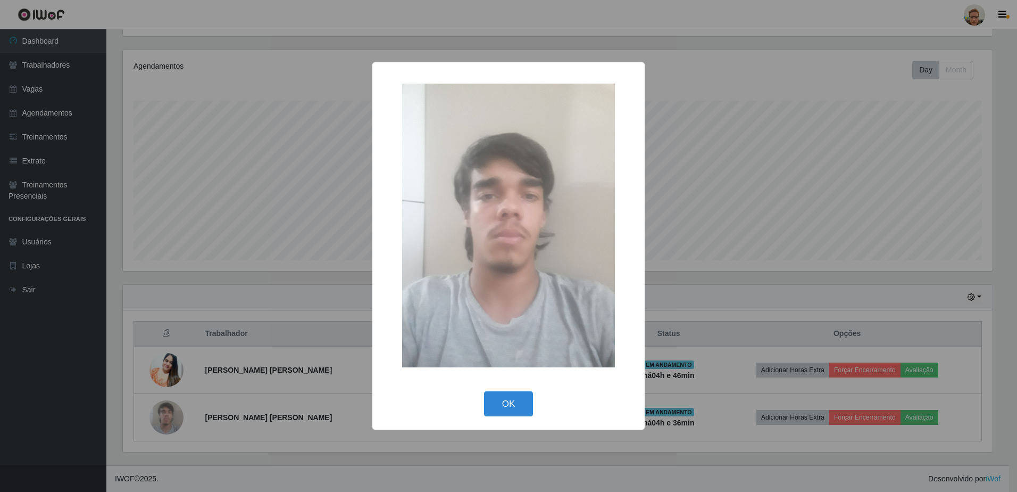
click at [211, 371] on div "× OK Cancel" at bounding box center [508, 246] width 1017 height 492
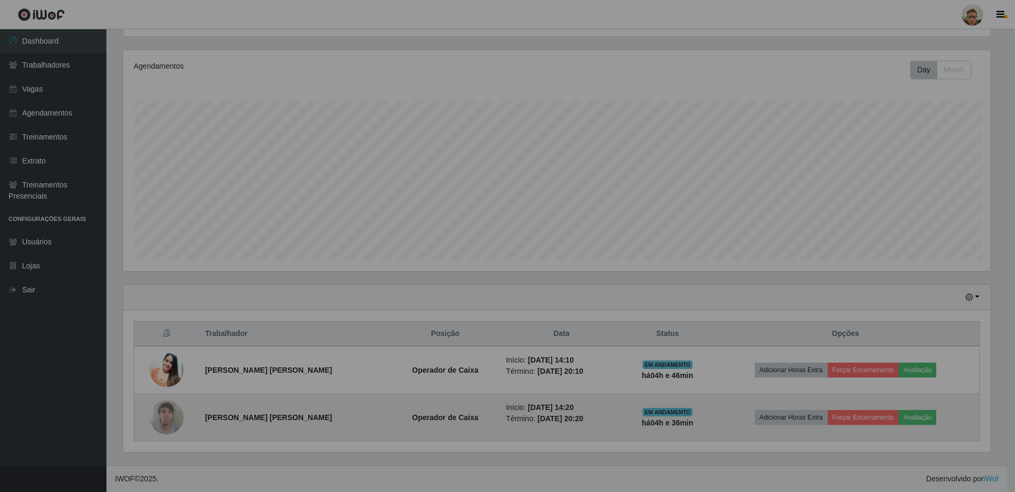
scroll to position [221, 875]
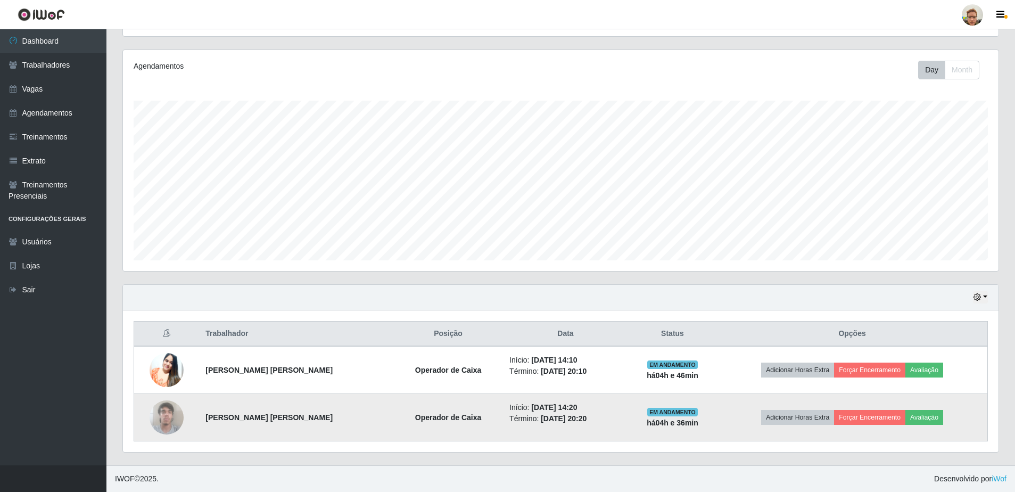
click at [222, 419] on strong "[PERSON_NAME] [PERSON_NAME]" at bounding box center [268, 417] width 127 height 9
copy strong "[PERSON_NAME] [PERSON_NAME]"
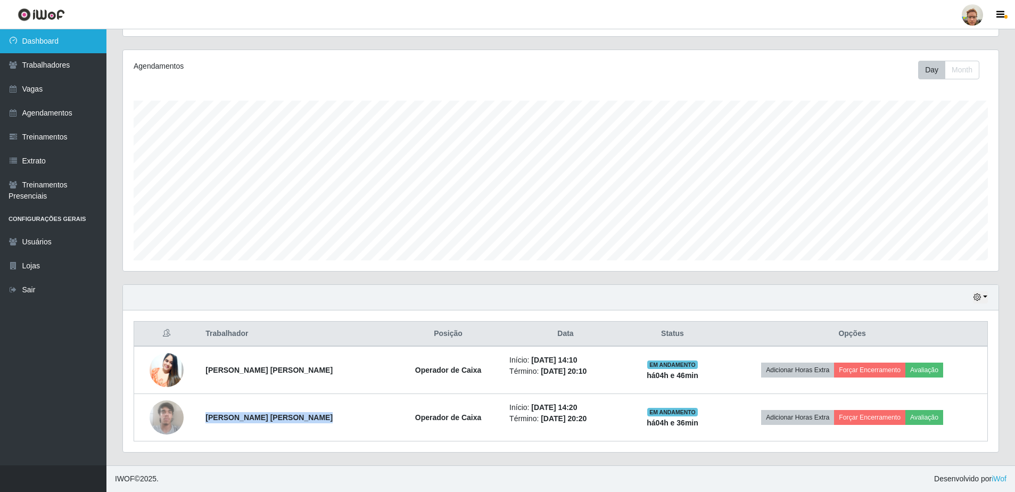
click at [73, 45] on link "Dashboard" at bounding box center [53, 41] width 106 height 24
